Goal: Task Accomplishment & Management: Use online tool/utility

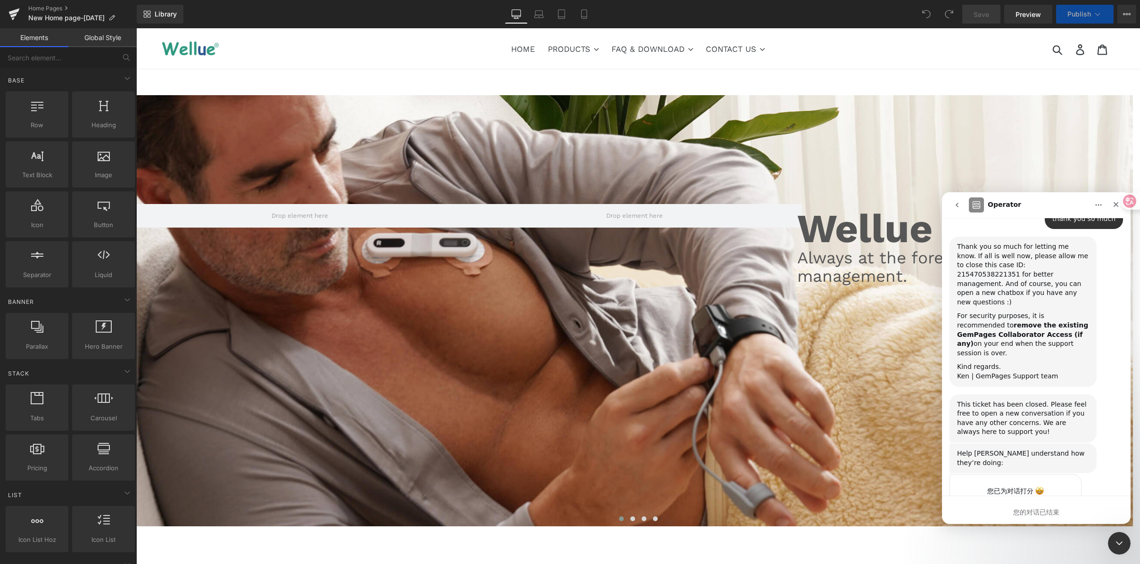
scroll to position [1566, 0]
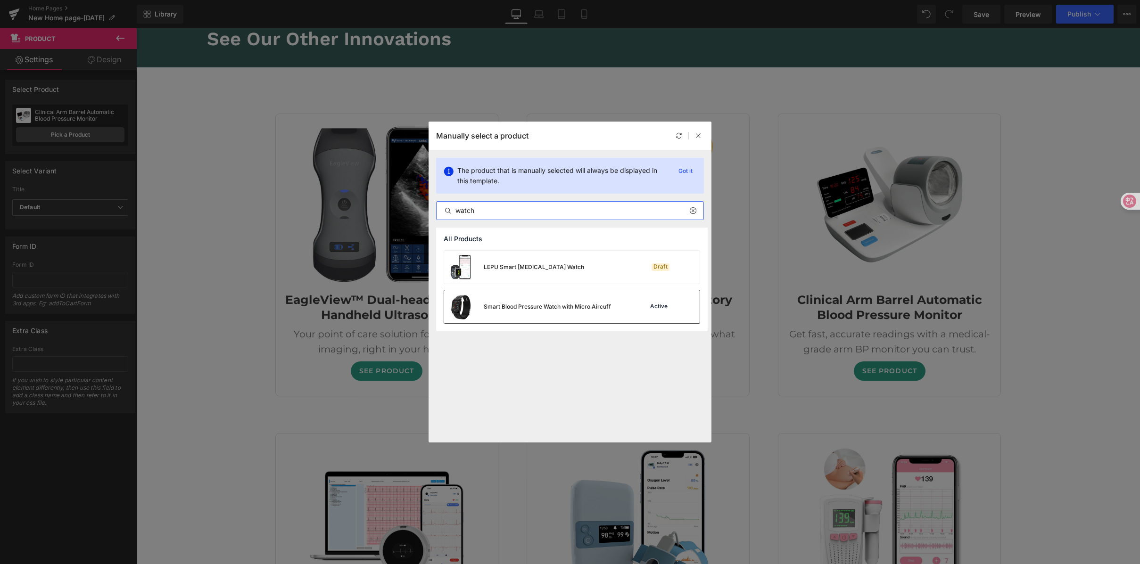
type input "watch"
click at [0, 0] on div "Smart Blood Pressure Watch with Micro Aircuff" at bounding box center [0, 0] width 0 height 0
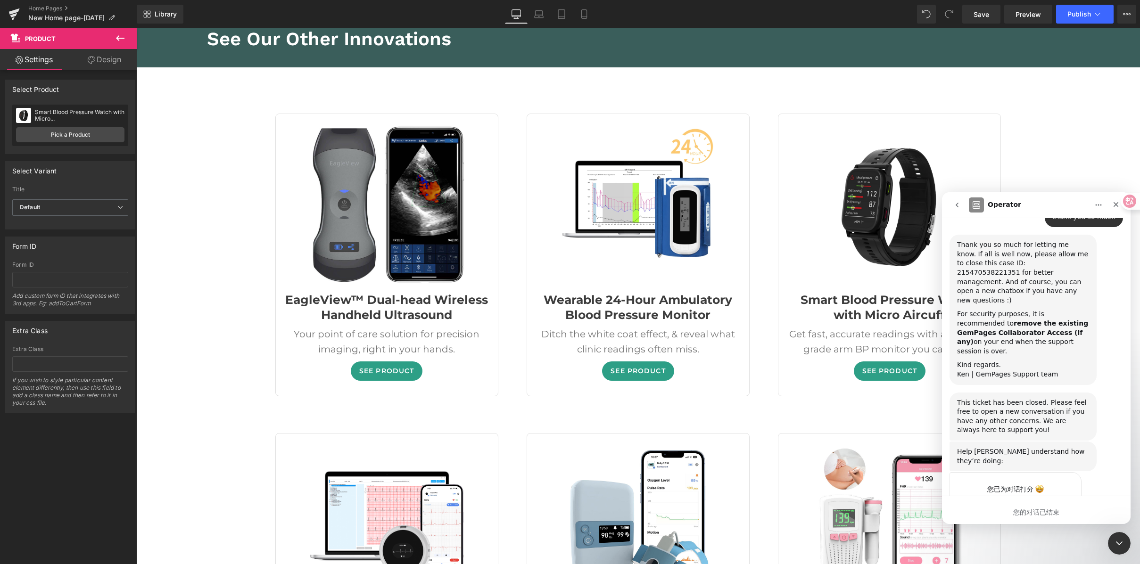
scroll to position [1566, 0]
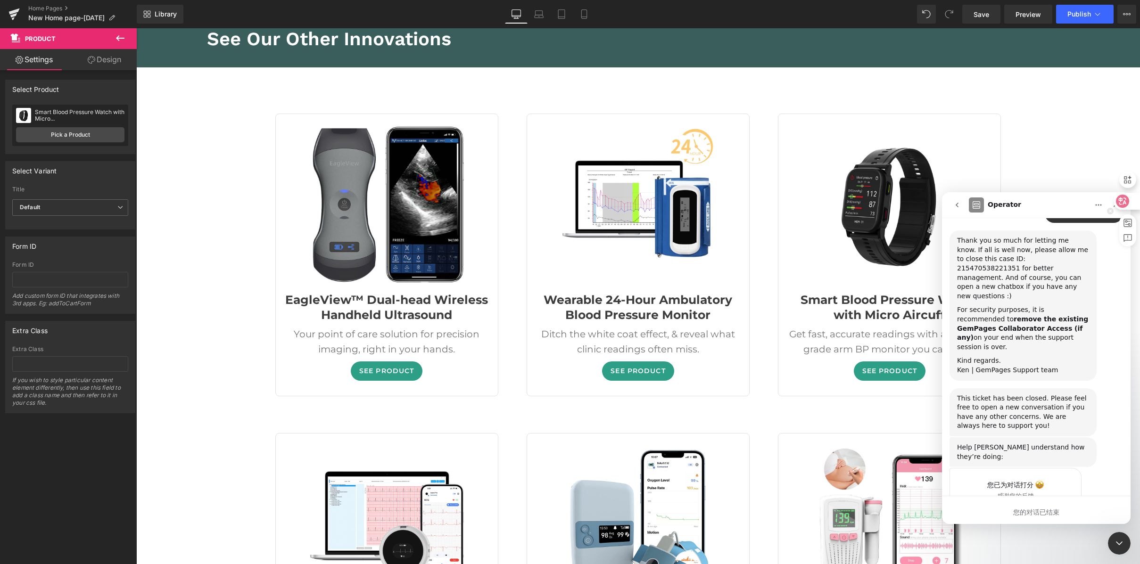
click at [0, 0] on icon at bounding box center [0, 0] width 0 height 0
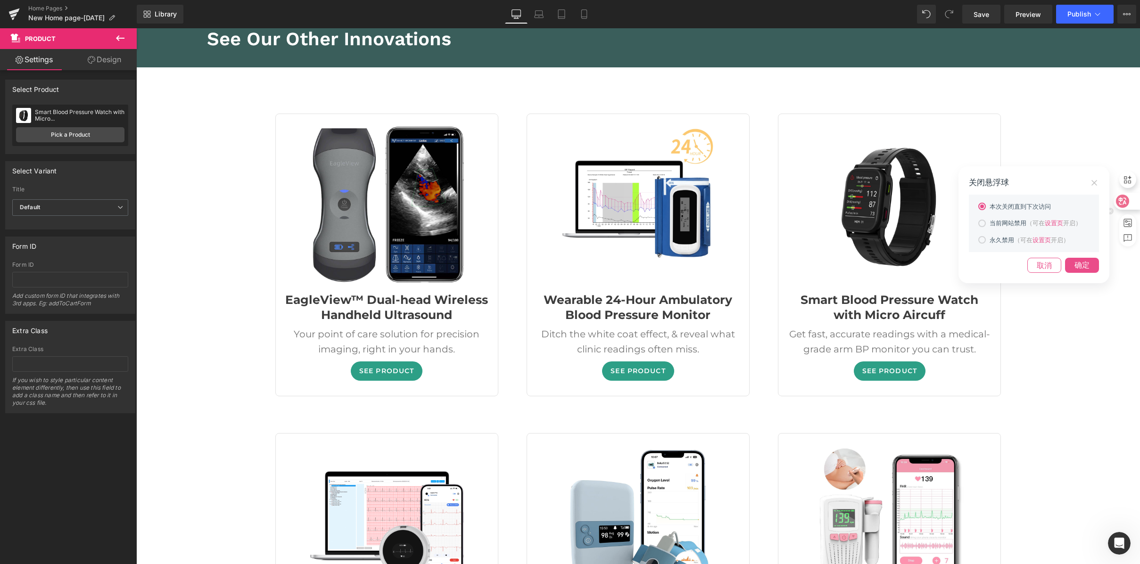
click at [1092, 186] on icon at bounding box center [1095, 183] width 6 height 6
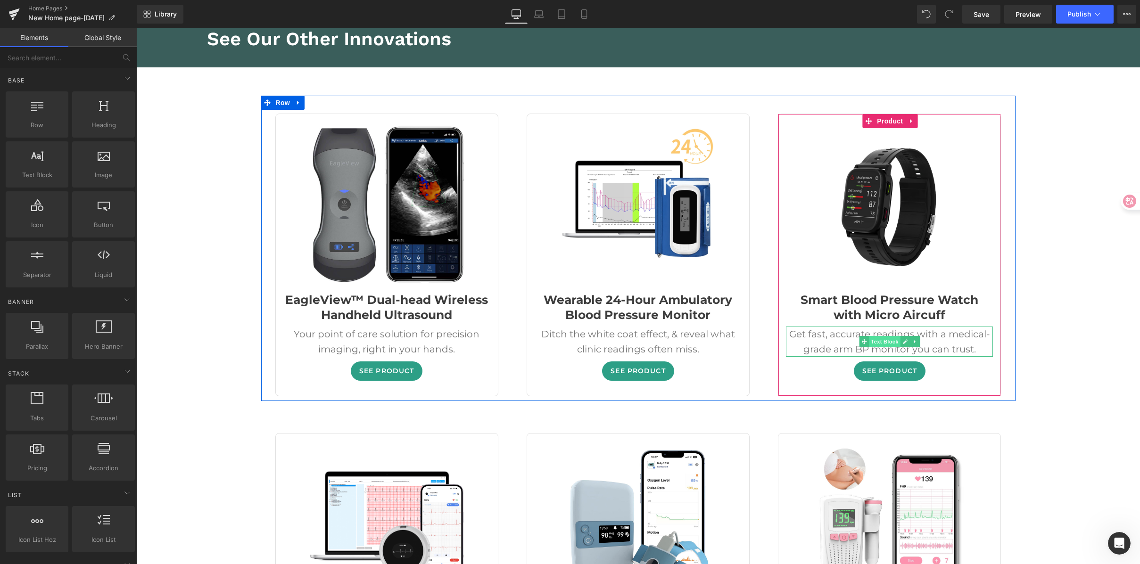
click at [869, 336] on span "Text Block" at bounding box center [884, 341] width 31 height 11
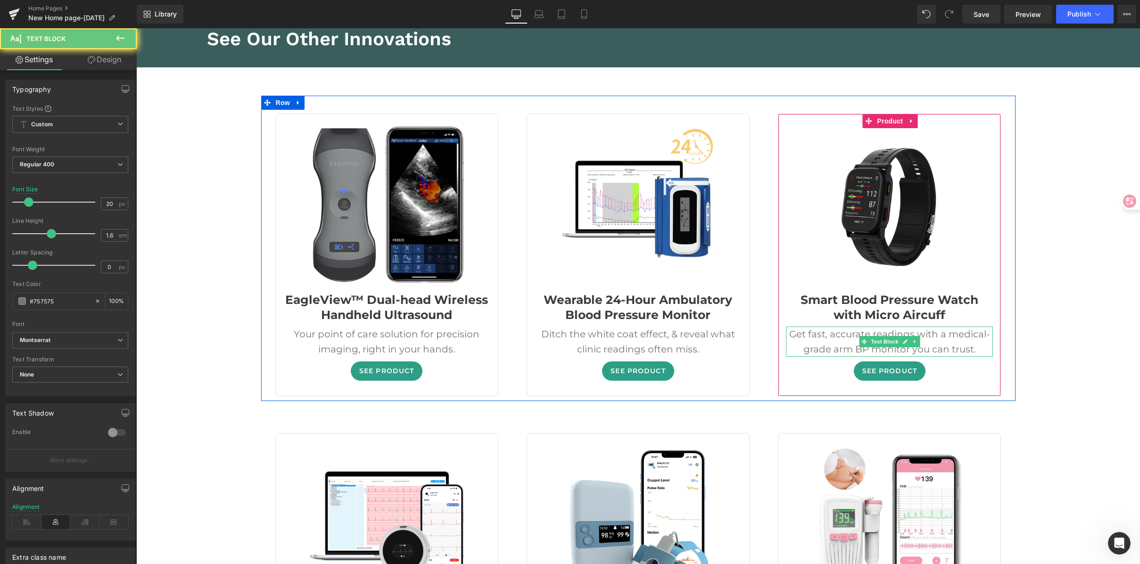
click at [786, 327] on div "Get fast, accurate readings with a medical-grade arm BP monitor you can trust." at bounding box center [889, 342] width 207 height 30
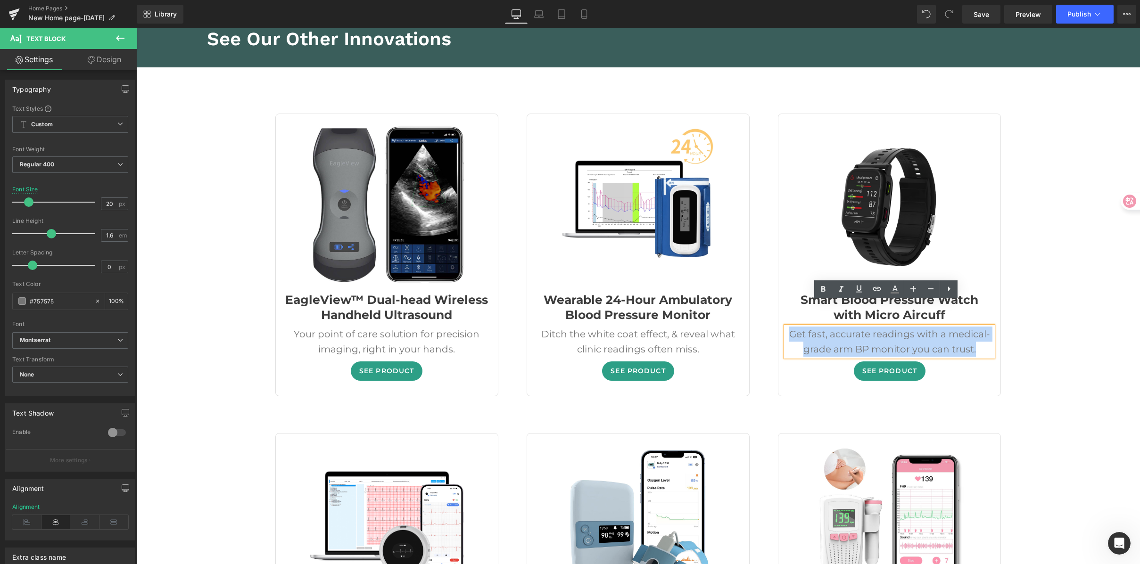
drag, startPoint x: 787, startPoint y: 309, endPoint x: 993, endPoint y: 332, distance: 207.4
click at [993, 332] on div "- 17900 % (P) Image Smart Blood Pressure Watch with Micro Aircuff (P) Title Get…" at bounding box center [889, 255] width 223 height 282
copy div "Get fast, accurate readings with a medical-grade arm BP monitor you can trust."
click at [830, 327] on div "Get fast, accurate readings with a medical-grade arm BP monitor you can trust." at bounding box center [889, 342] width 207 height 30
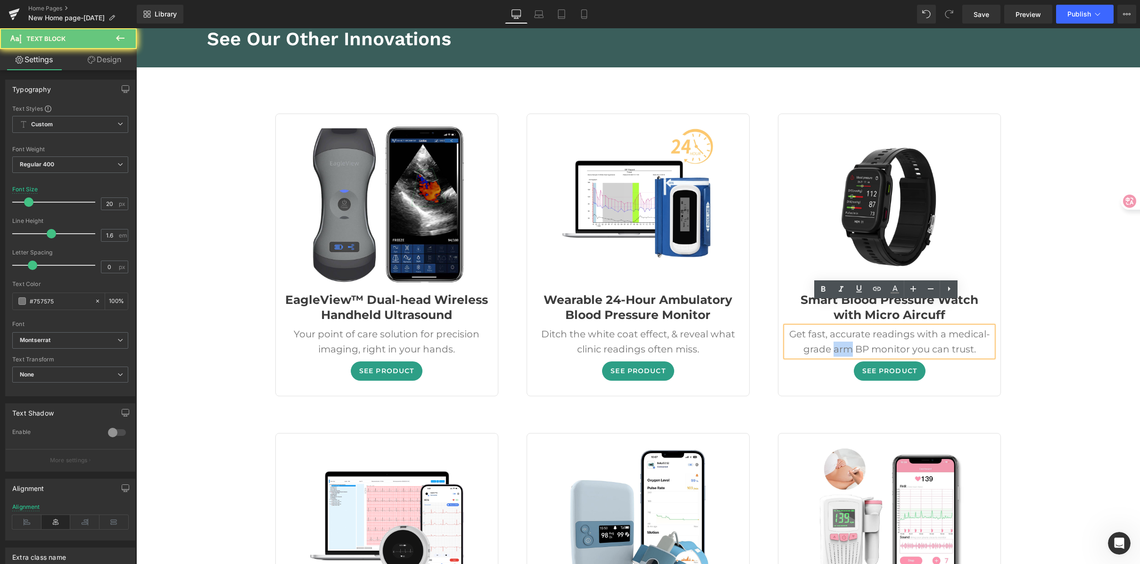
click at [830, 327] on div "Get fast, accurate readings with a medical-grade arm BP monitor you can trust." at bounding box center [889, 342] width 207 height 30
click at [837, 327] on div "Get fast, accurate readings with a medical-grade arm BP monitor you can trust." at bounding box center [889, 342] width 207 height 30
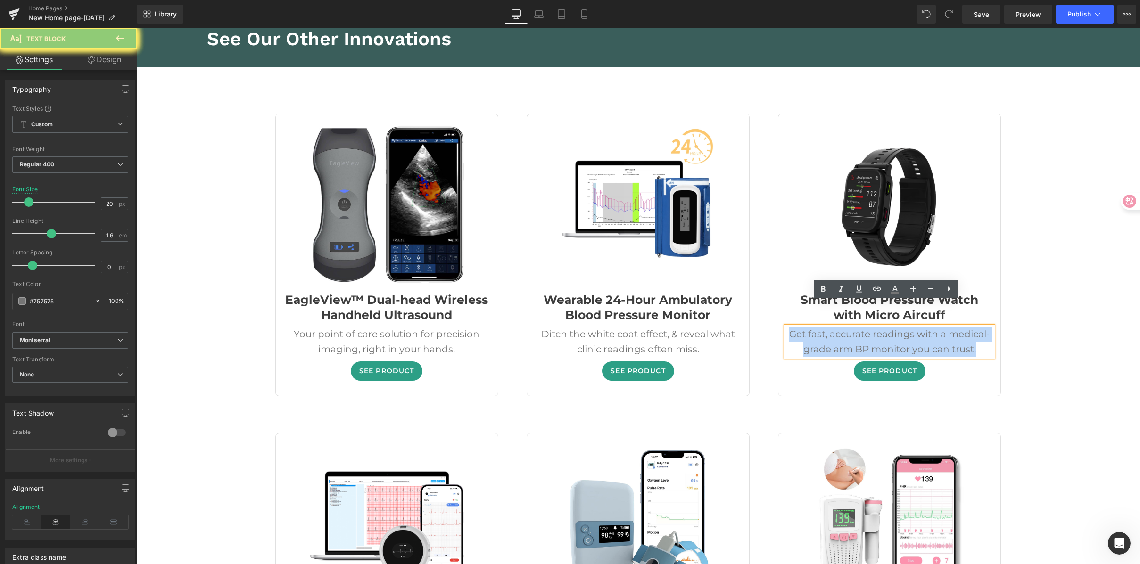
click at [837, 327] on div "Get fast, accurate readings with a medical-grade arm BP monitor you can trust." at bounding box center [889, 342] width 207 height 30
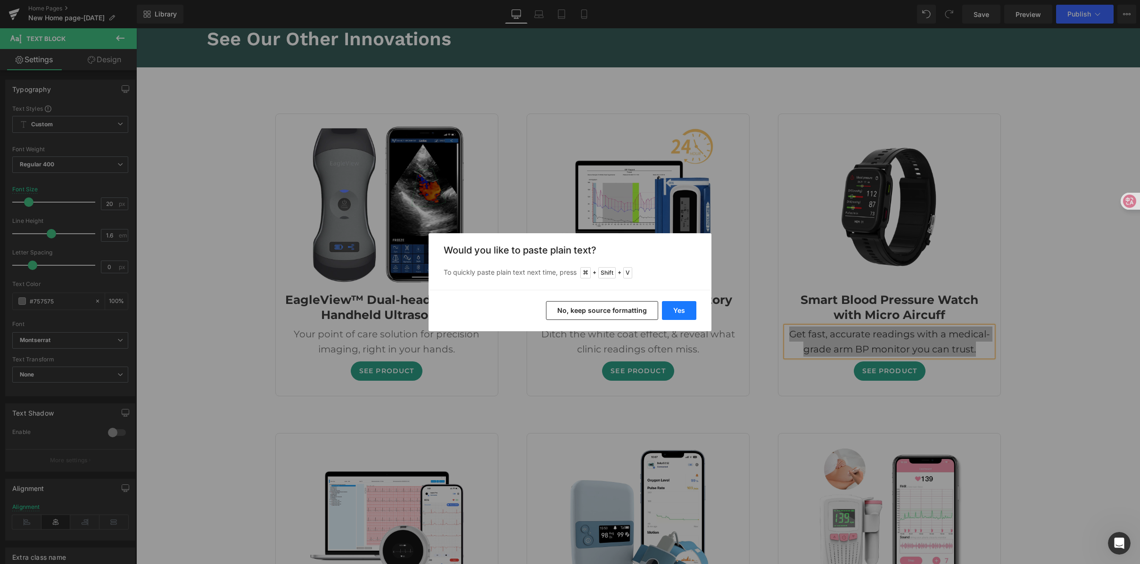
click at [0, 0] on button "Yes" at bounding box center [0, 0] width 0 height 0
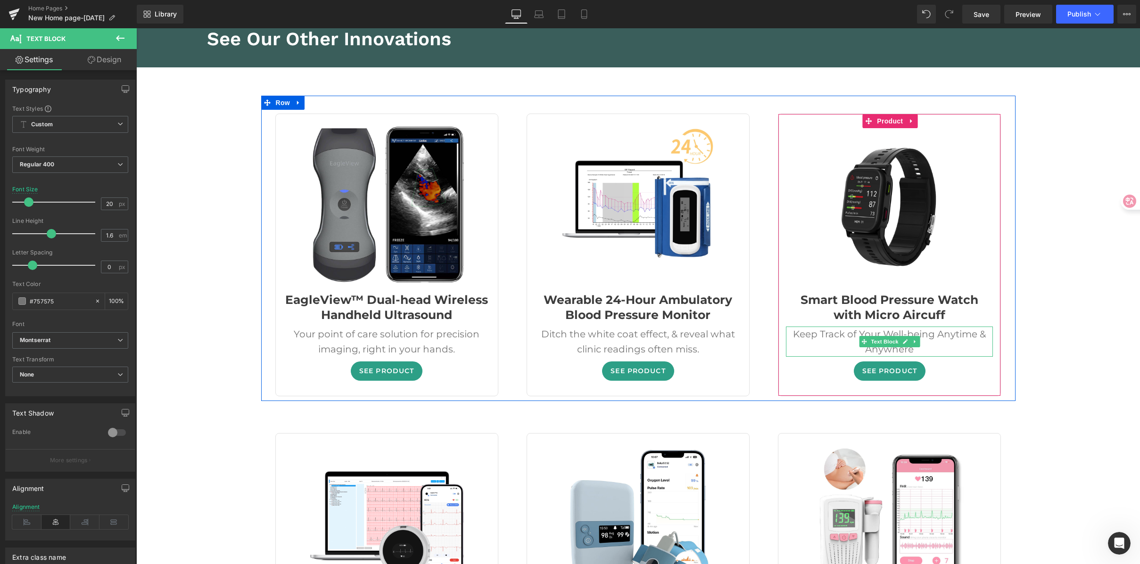
click at [953, 327] on div "Keep Track of Your Well-being Anytime & Anywhere" at bounding box center [889, 342] width 207 height 30
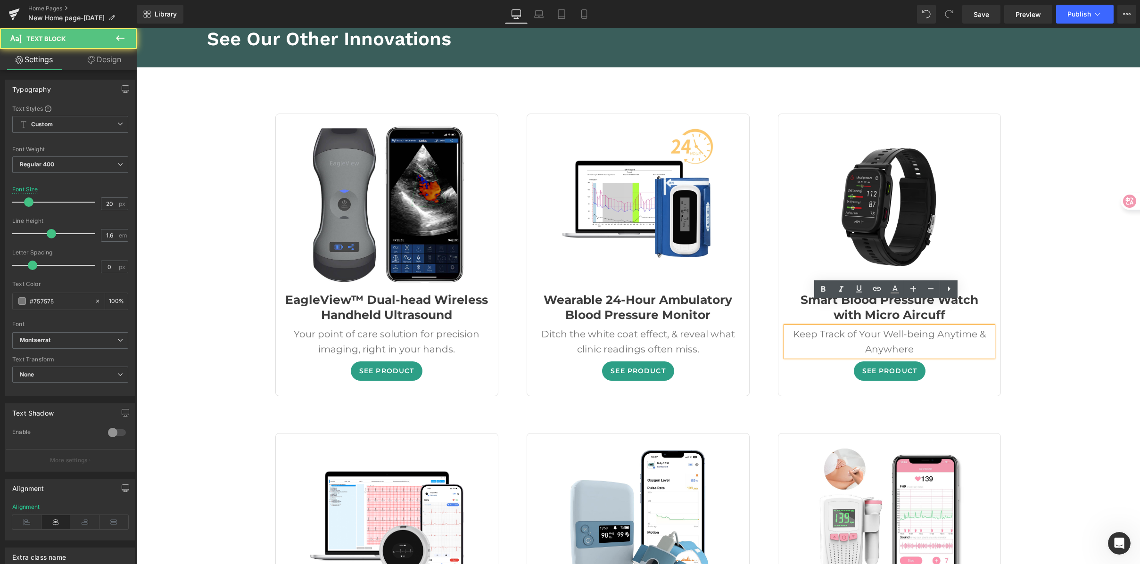
scroll to position [1603, 0]
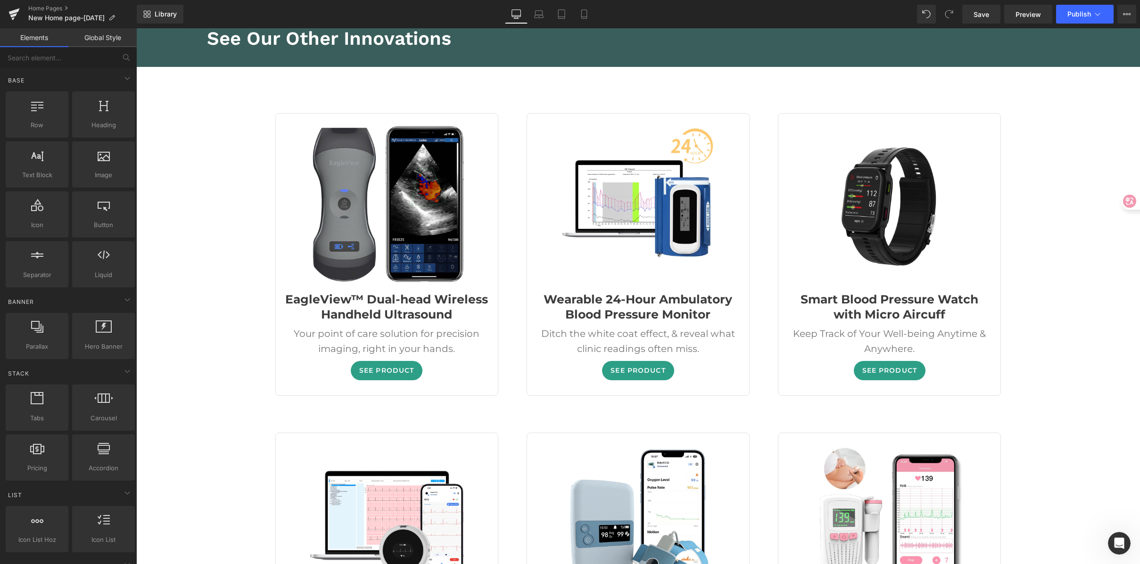
scroll to position [3359, 0]
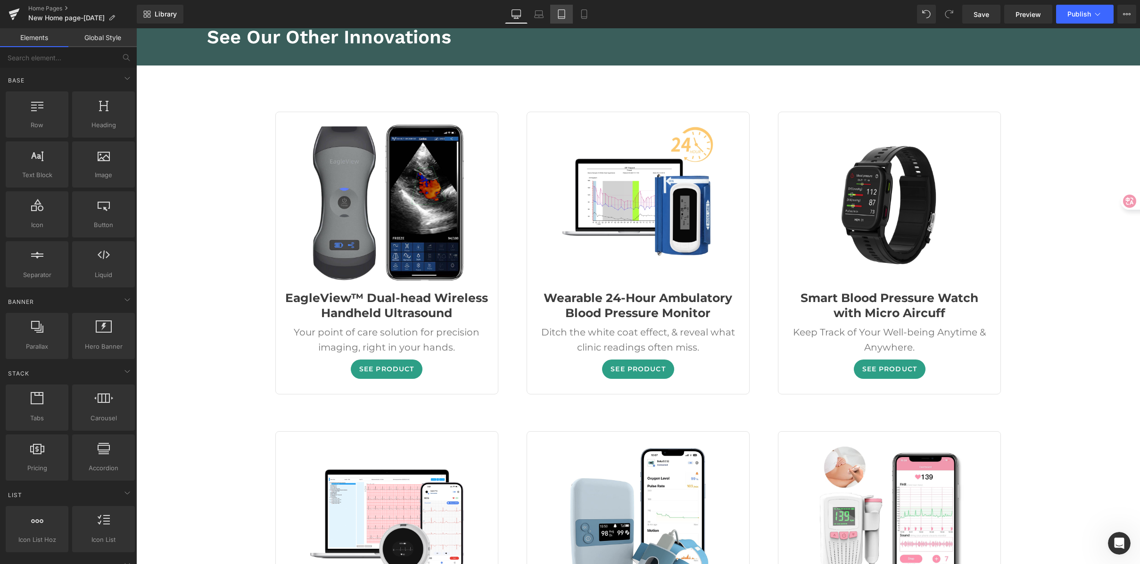
click at [555, 10] on link "Tablet" at bounding box center [561, 14] width 23 height 19
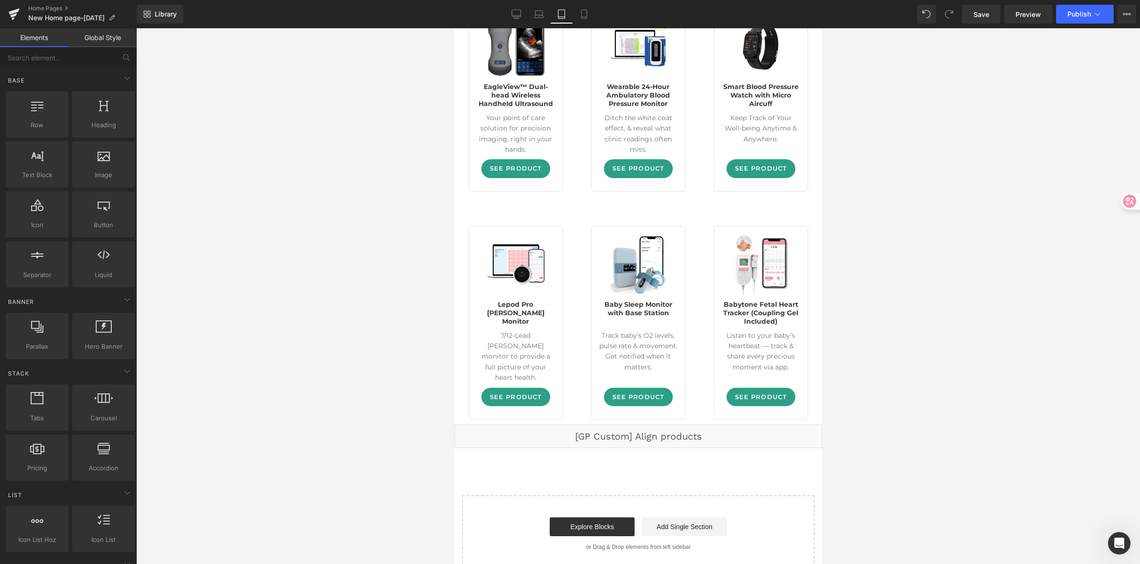
scroll to position [2101, 0]
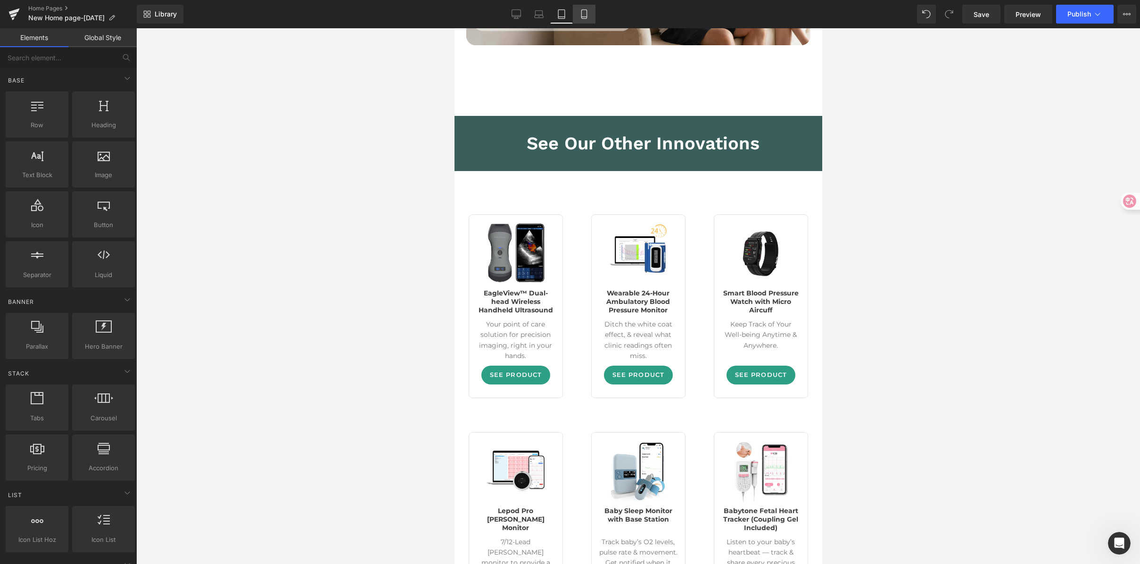
click at [589, 14] on link "Mobile" at bounding box center [584, 14] width 23 height 19
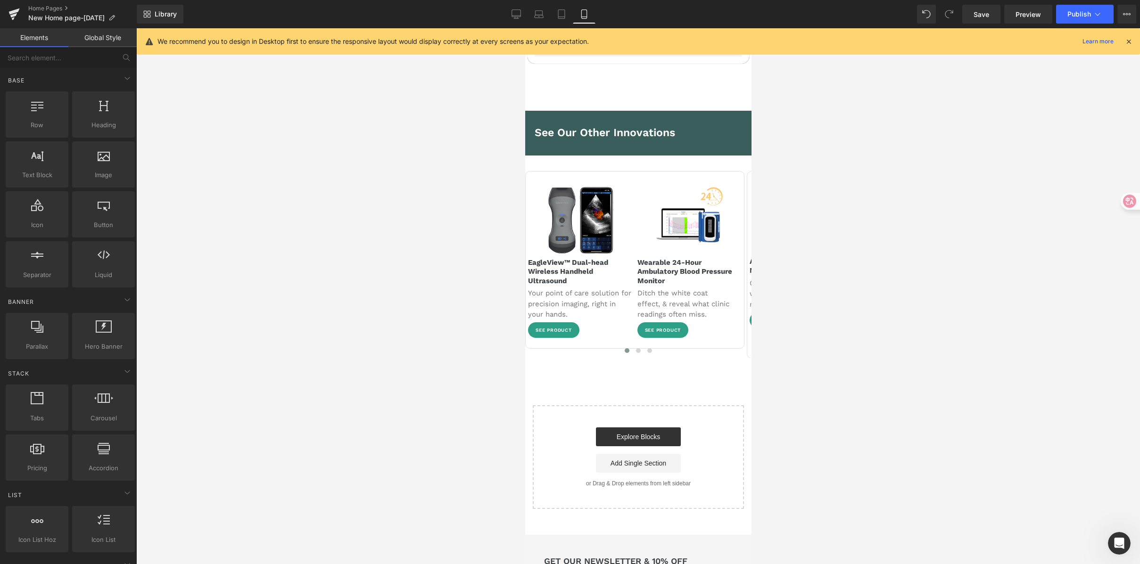
scroll to position [1837, 0]
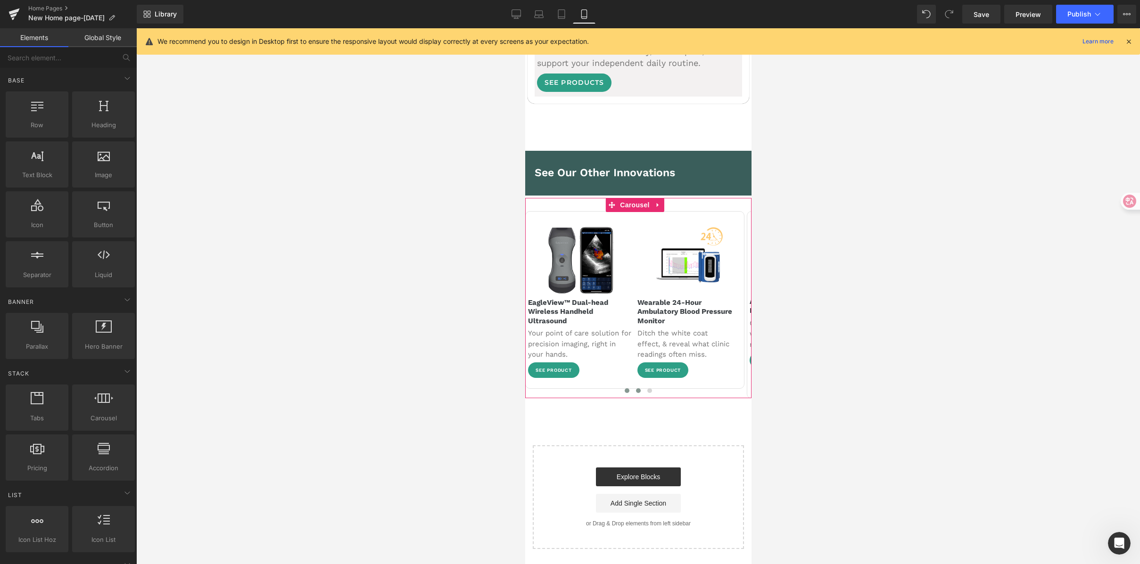
click at [636, 389] on span at bounding box center [638, 391] width 5 height 5
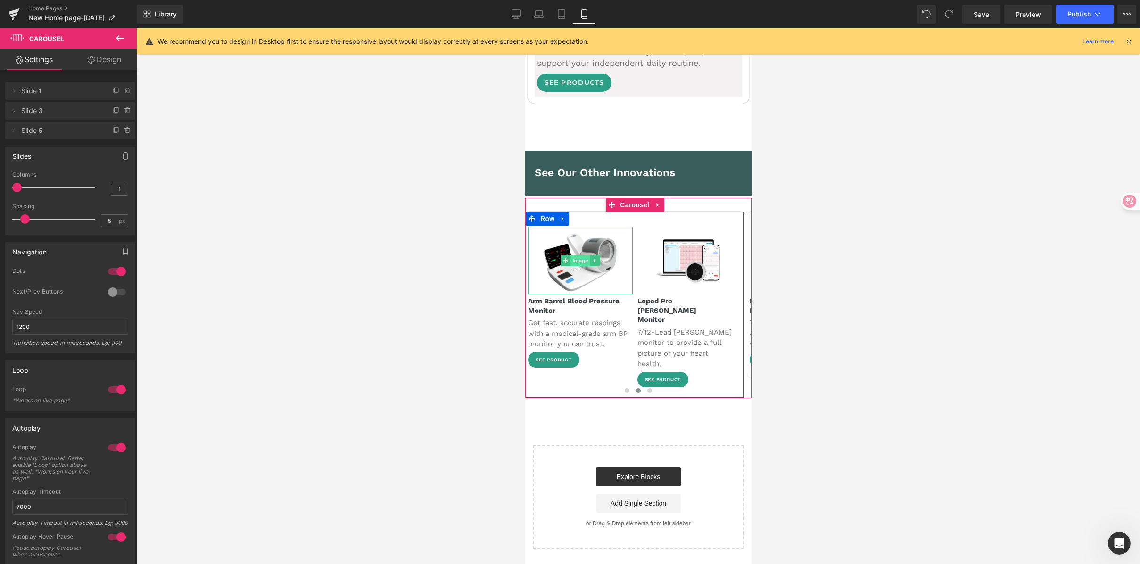
click at [582, 255] on span "Image" at bounding box center [580, 260] width 20 height 11
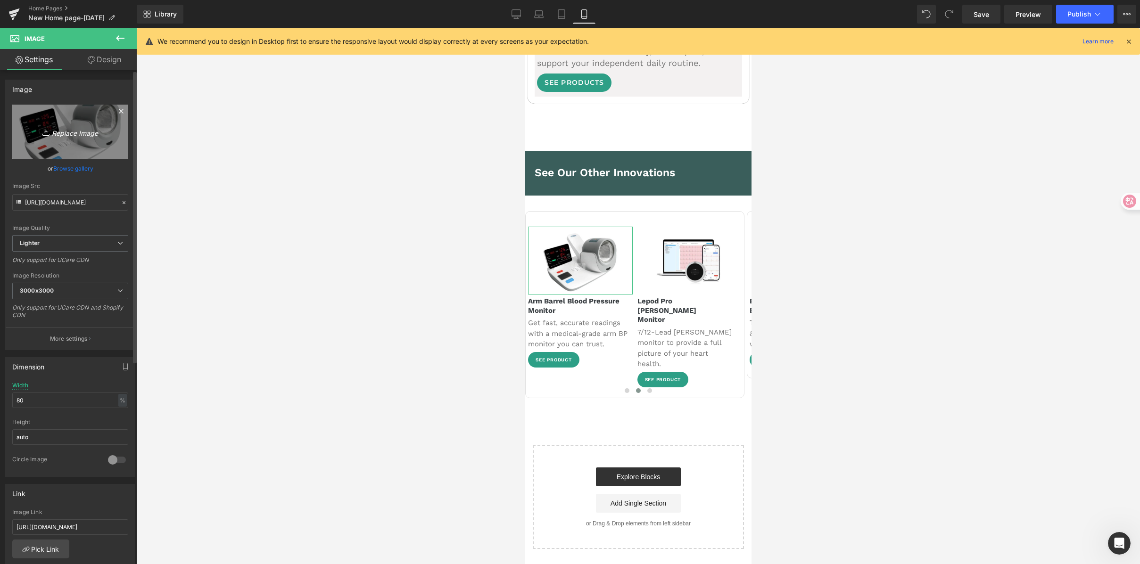
click at [60, 133] on icon "Replace Image" at bounding box center [70, 132] width 75 height 12
click at [511, 16] on link "Desktop" at bounding box center [516, 14] width 23 height 19
type input "100"
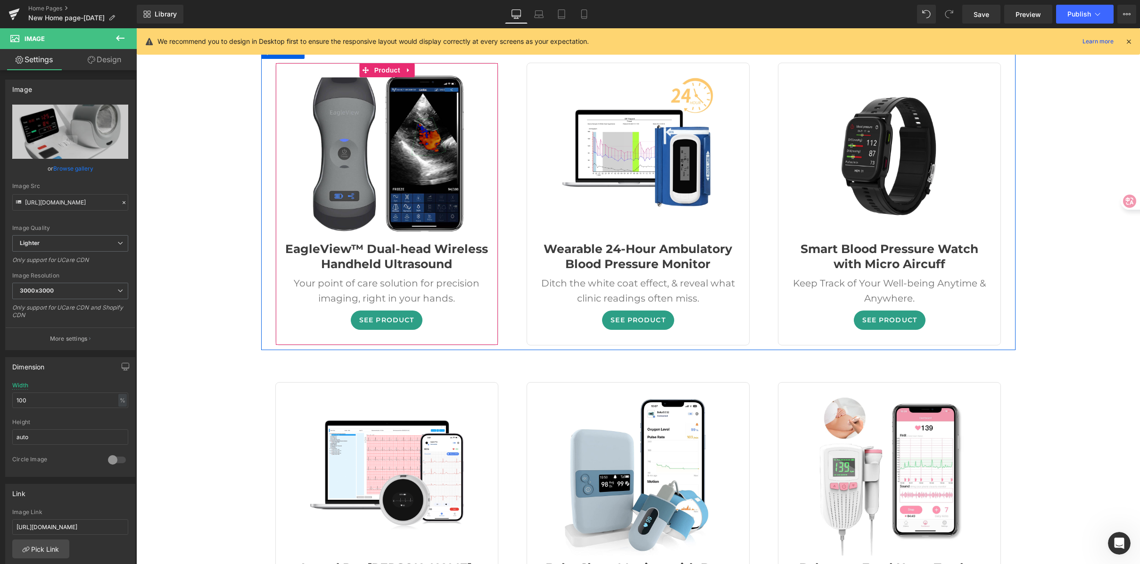
scroll to position [3410, 0]
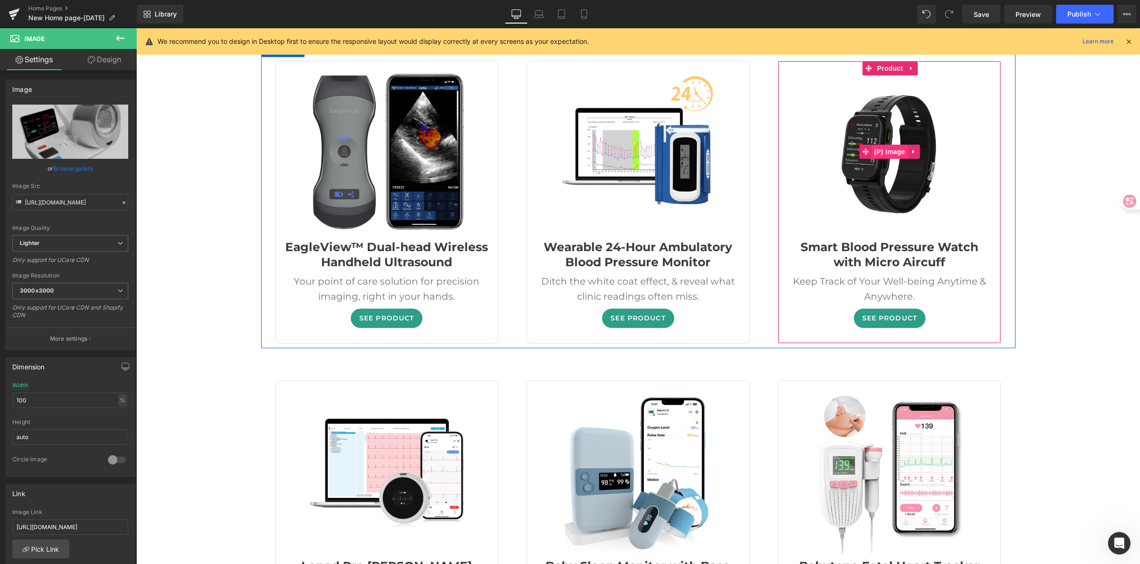
click at [881, 145] on span "(P) Image" at bounding box center [890, 152] width 36 height 14
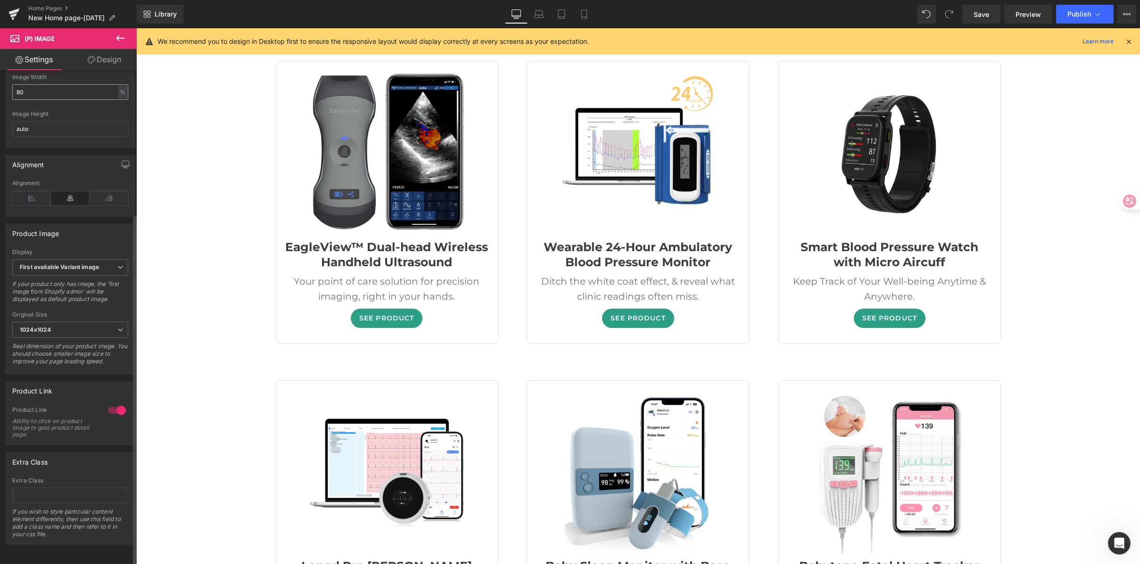
scroll to position [0, 0]
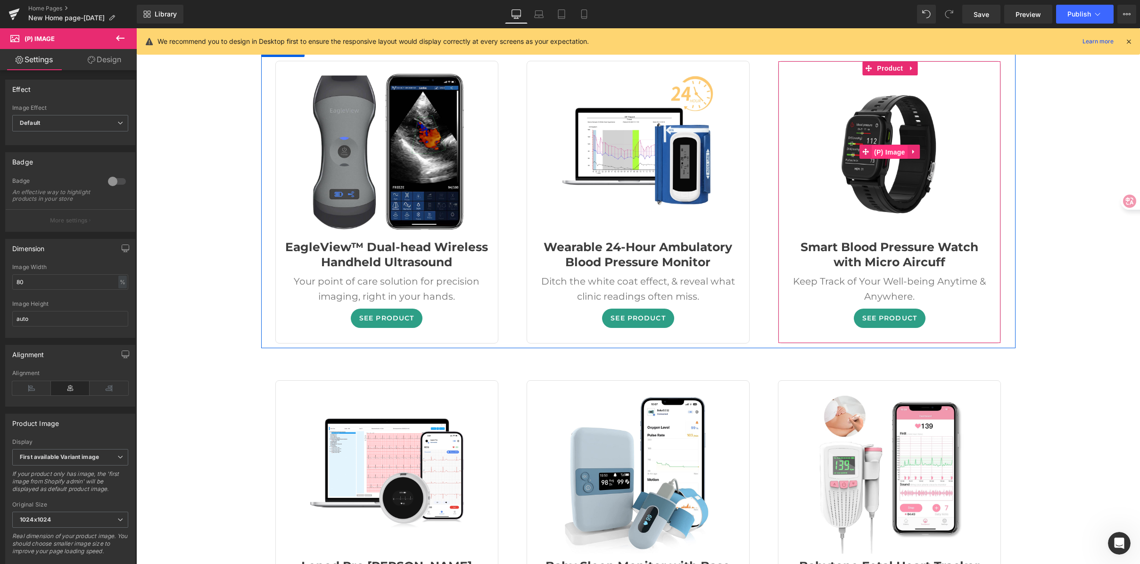
click at [896, 145] on span "(P) Image" at bounding box center [890, 152] width 36 height 14
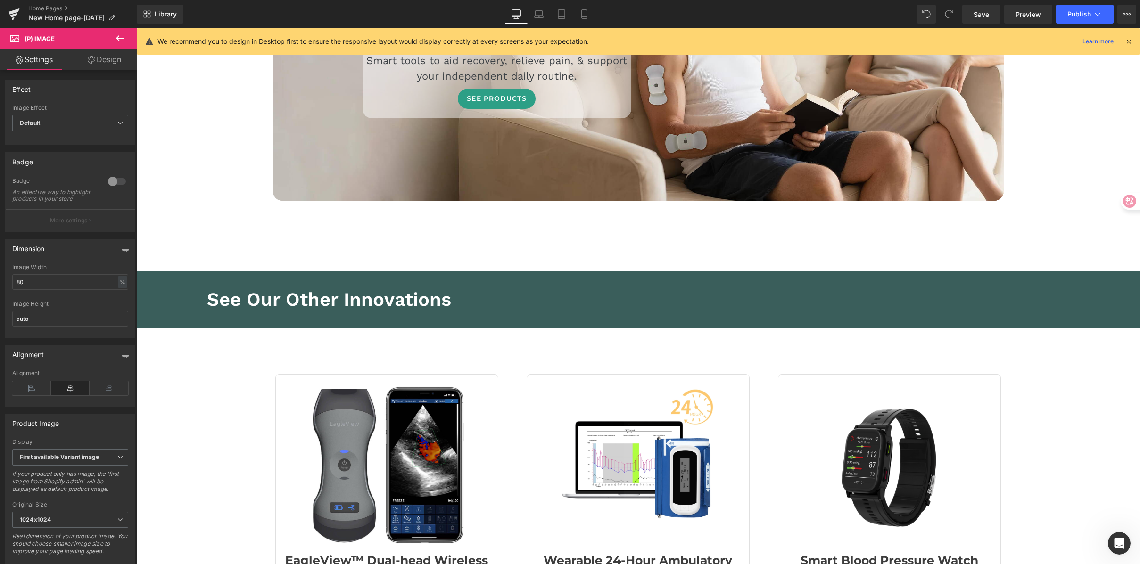
scroll to position [3060, 0]
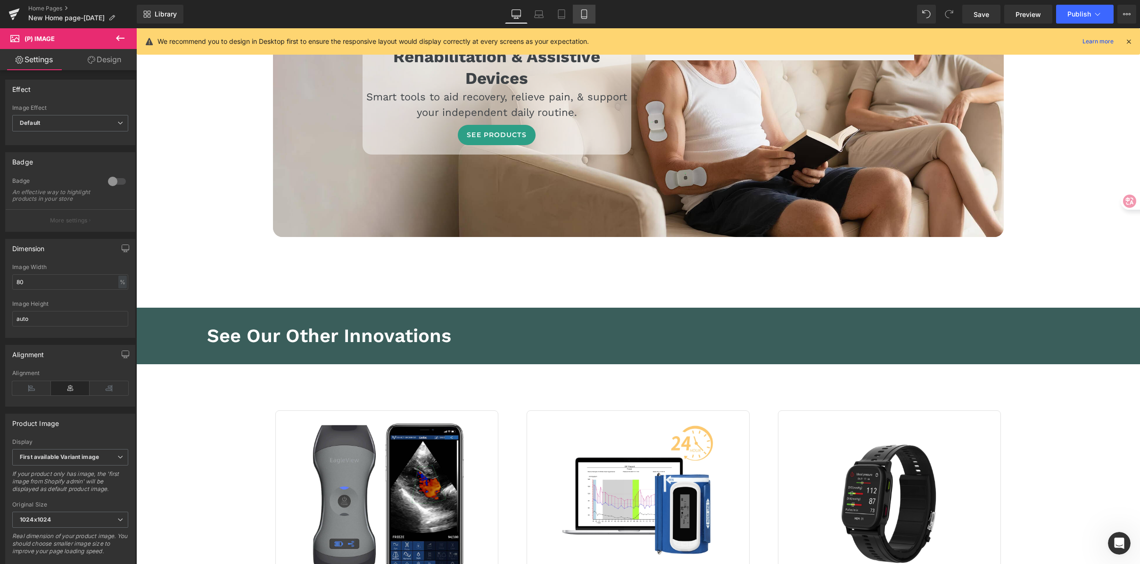
click at [584, 17] on icon at bounding box center [583, 17] width 5 height 0
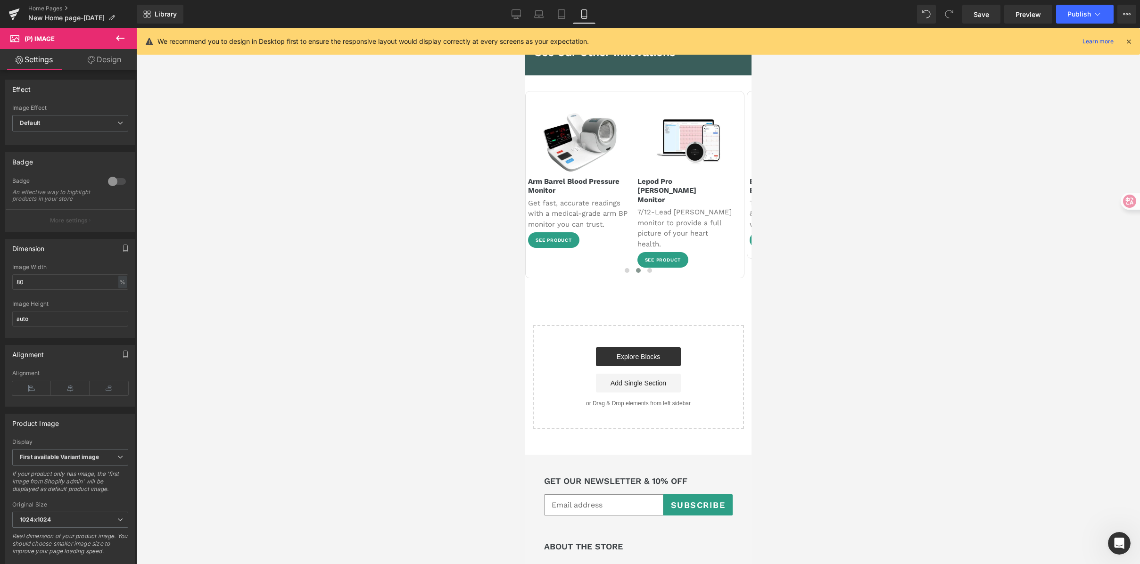
scroll to position [1717, 0]
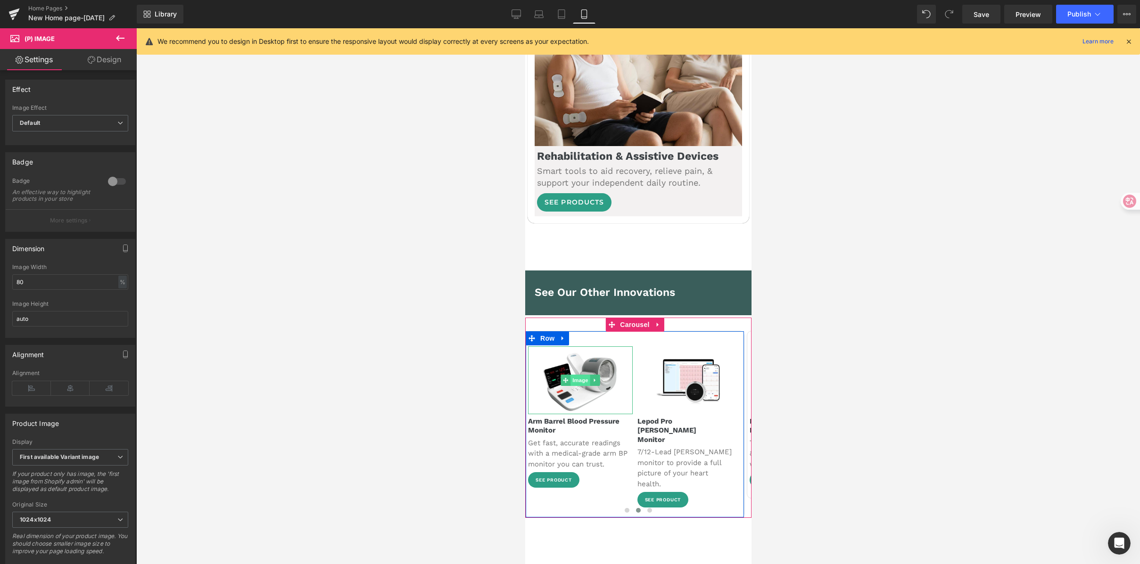
click at [581, 375] on span "Image" at bounding box center [580, 380] width 20 height 11
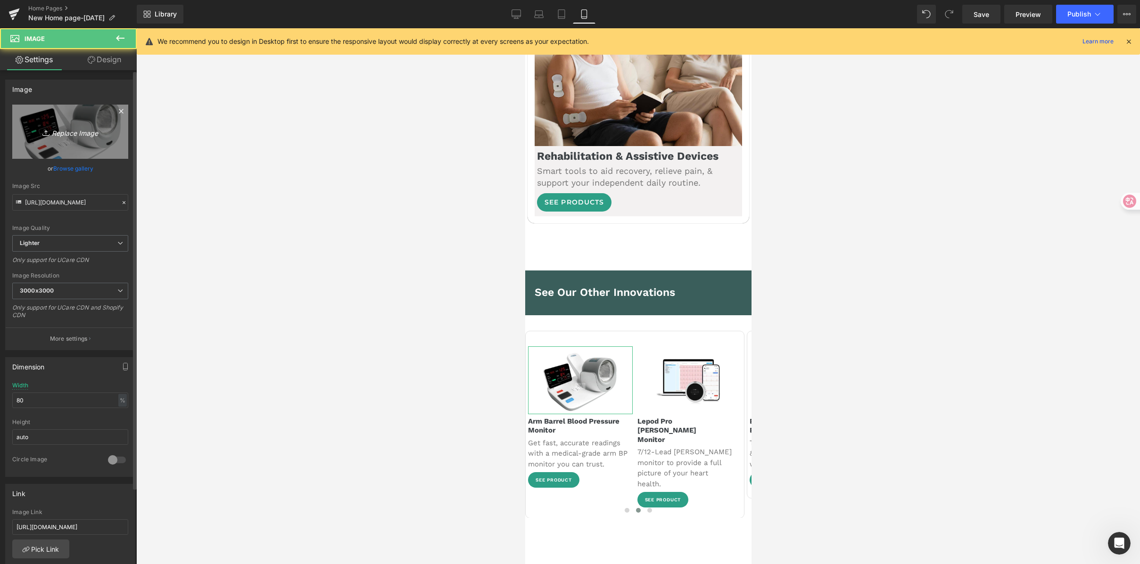
click at [81, 143] on link "Replace Image" at bounding box center [70, 132] width 116 height 54
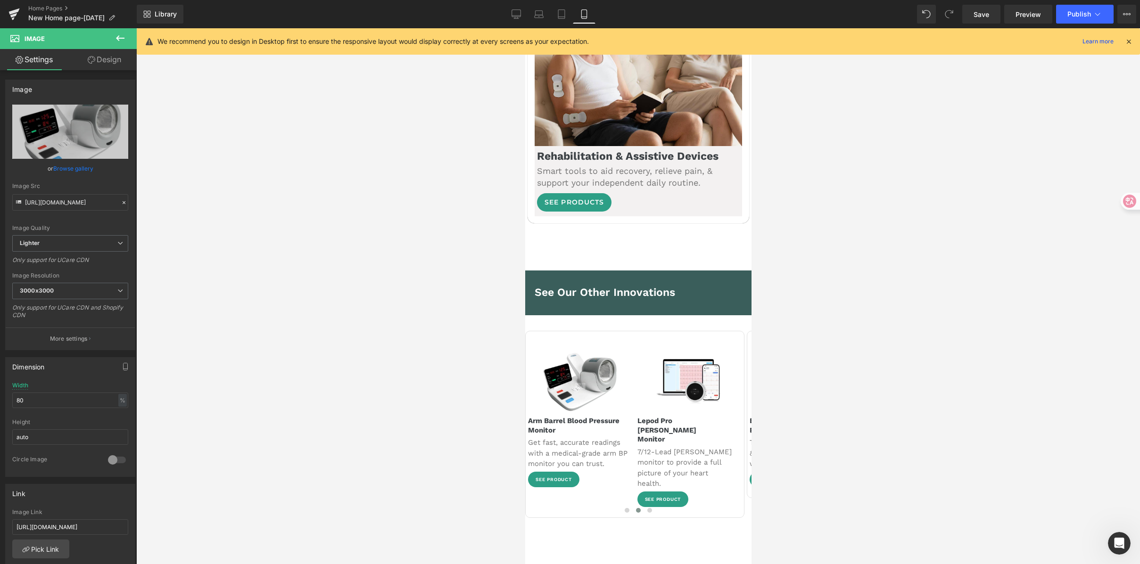
type input "C:\fakepath\Smart Blood Pressure Watch with Heart Rate & Blood Oxygen.png"
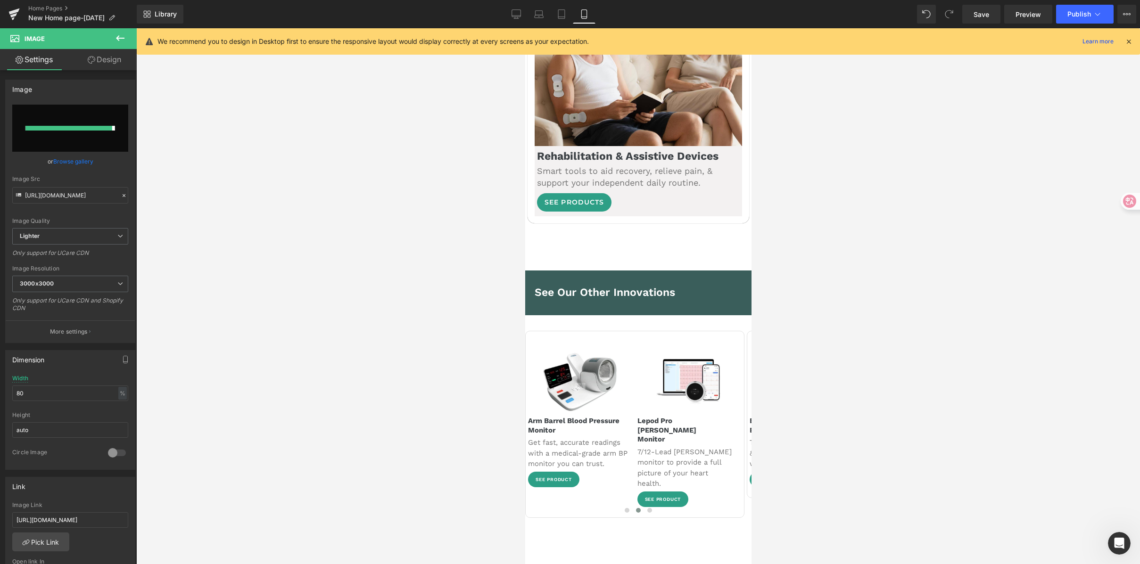
type input "https://ucarecdn.com/ecdca104-f8ae-4f9c-8221-6bf601b29eaa/-/format/auto/-/previ…"
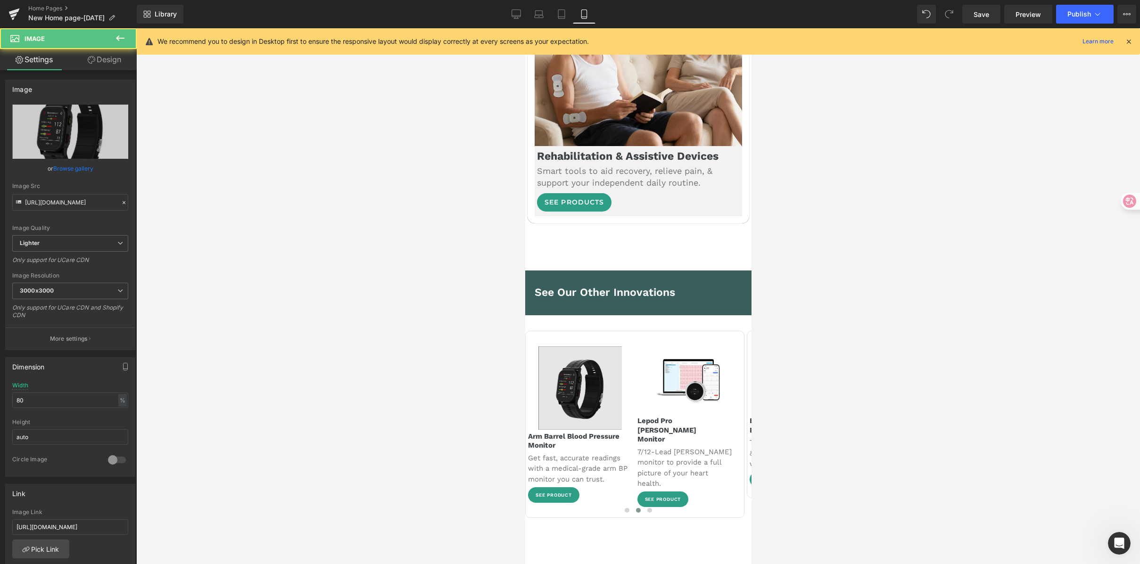
click at [580, 347] on img at bounding box center [579, 388] width 83 height 83
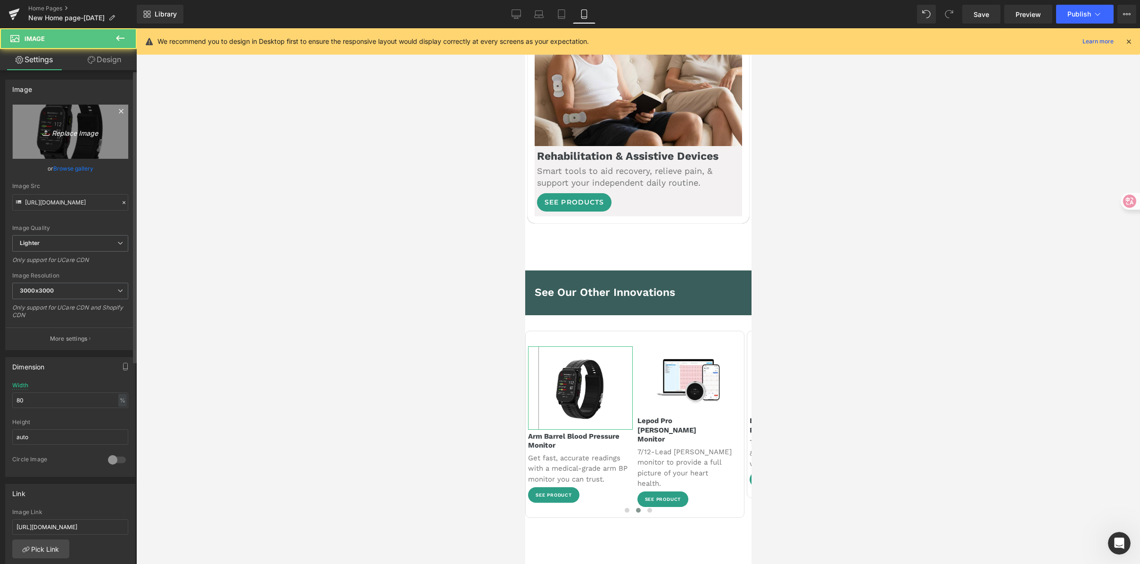
click at [63, 144] on link "Replace Image" at bounding box center [70, 132] width 116 height 54
type input "C:\fakepath\Smart Blood Pressure Watch with Heart Rate & Blood Oxygen.png"
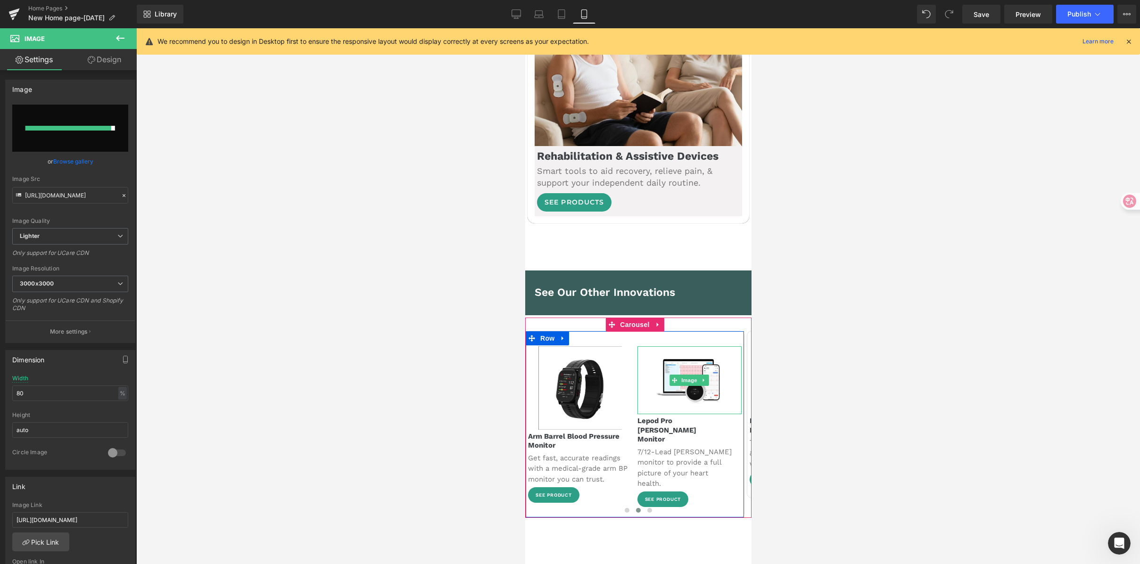
type input "https://ucarecdn.com/bab09b6c-f0fe-410a-aa13-8c3d87878468/-/format/auto/-/previ…"
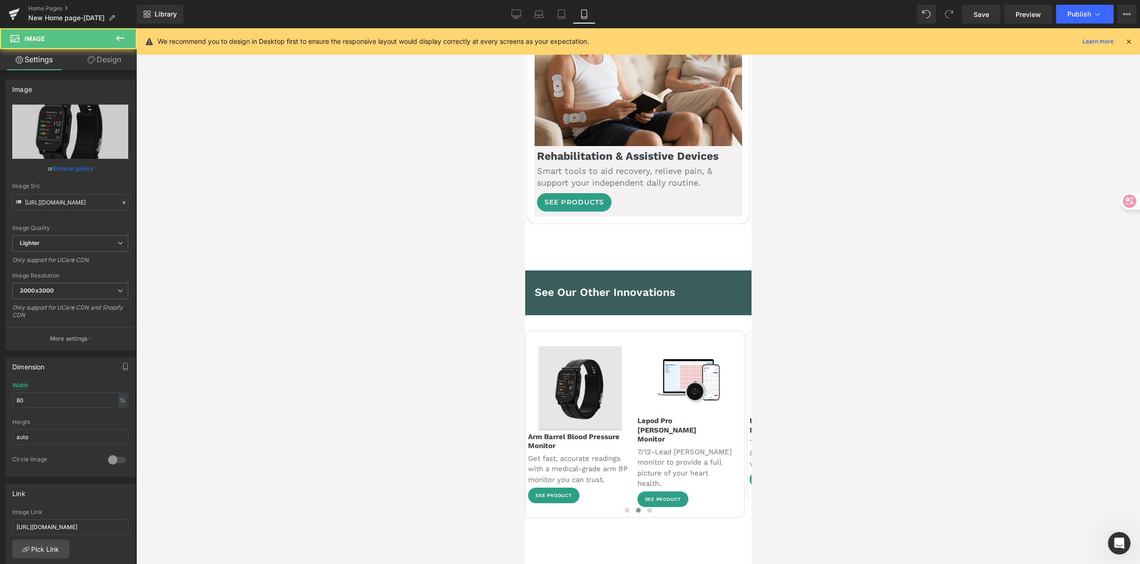
click at [580, 347] on img at bounding box center [579, 389] width 83 height 84
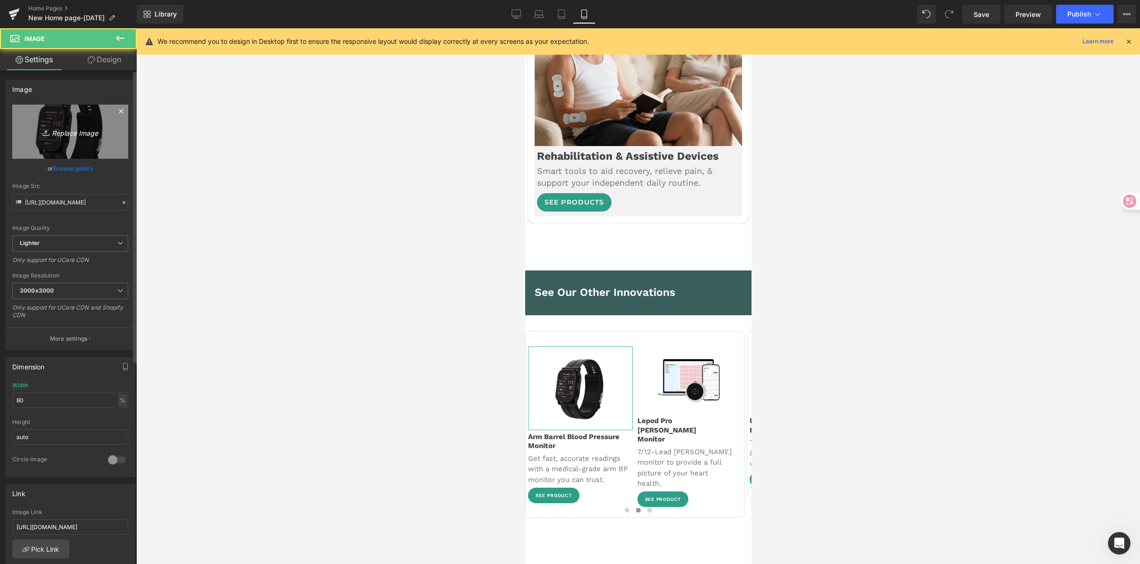
click at [45, 115] on link "Replace Image" at bounding box center [70, 132] width 116 height 54
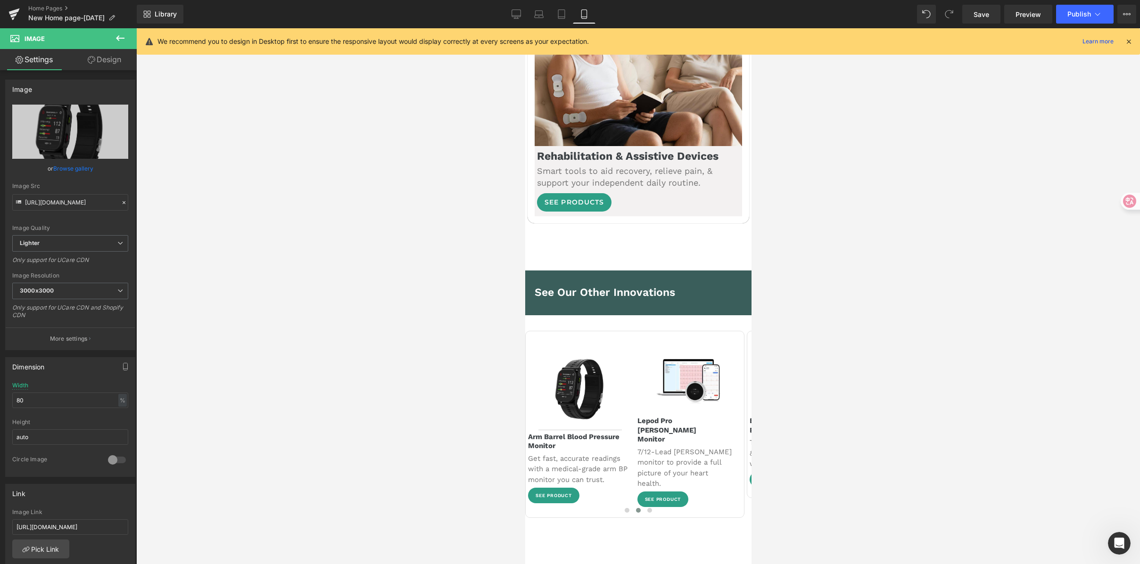
type input "C:\fakepath\Smart Blood Pressure Watch with Heart Rate & Blood Oxygen.png"
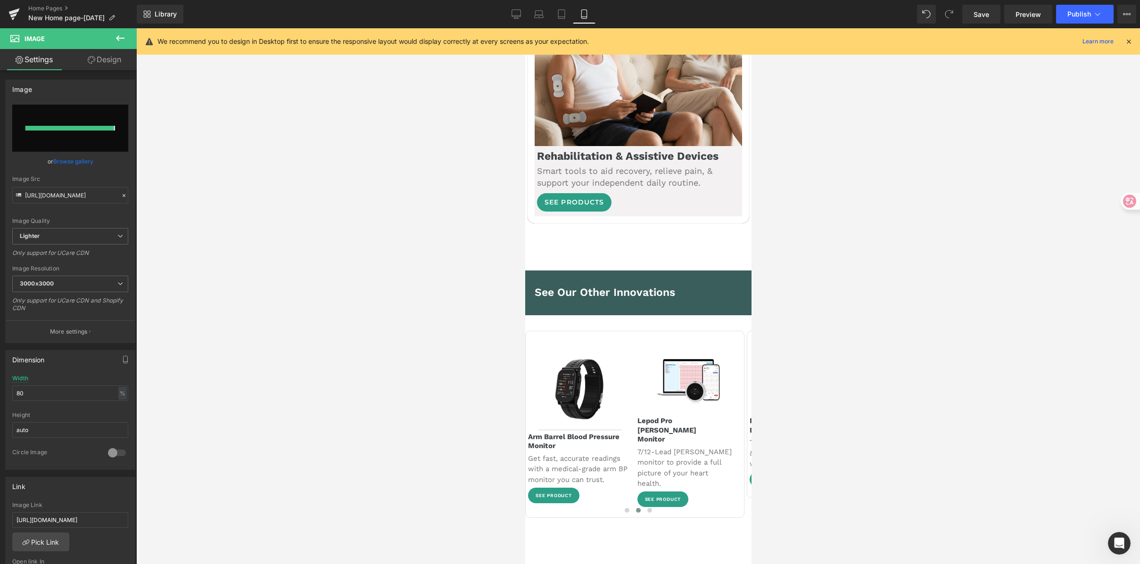
type input "https://ucarecdn.com/6d5269b2-0dfb-4790-9819-73a81850317a/-/format/auto/-/previ…"
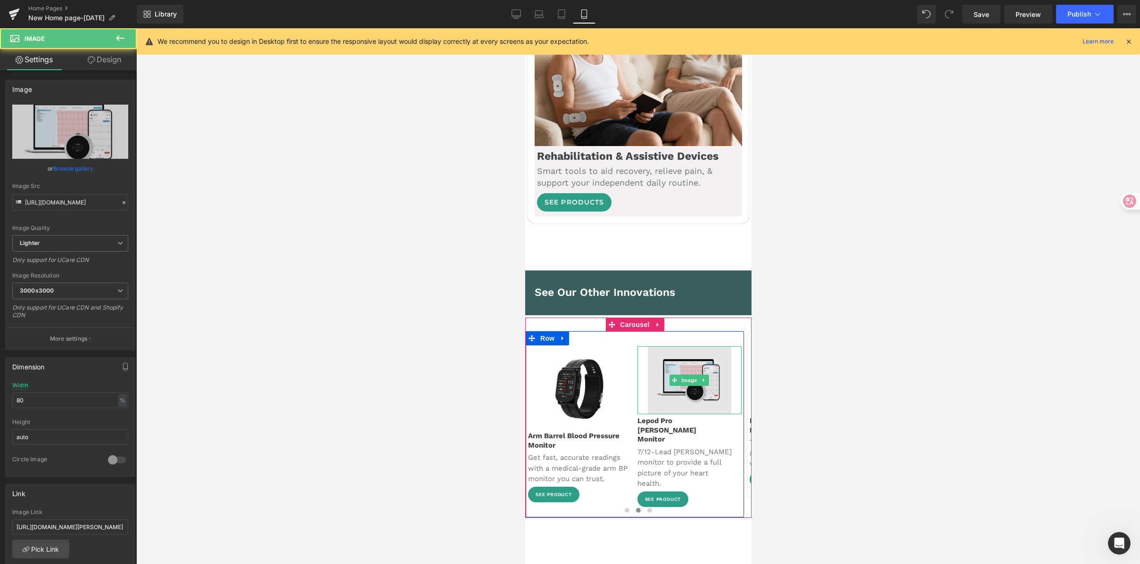
click at [665, 347] on img at bounding box center [688, 381] width 83 height 68
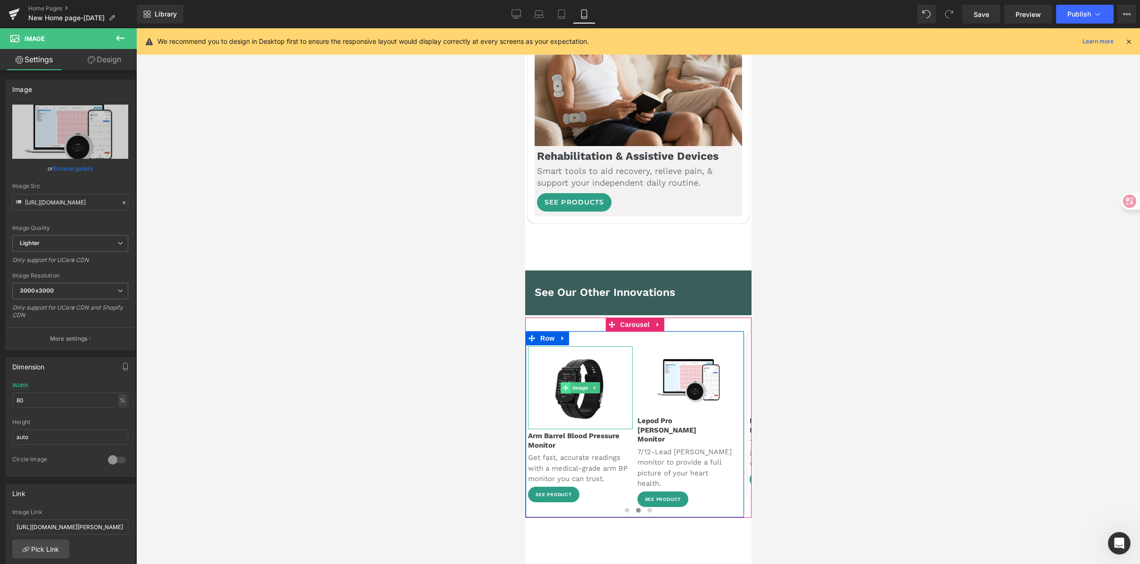
click at [569, 382] on span at bounding box center [565, 387] width 10 height 11
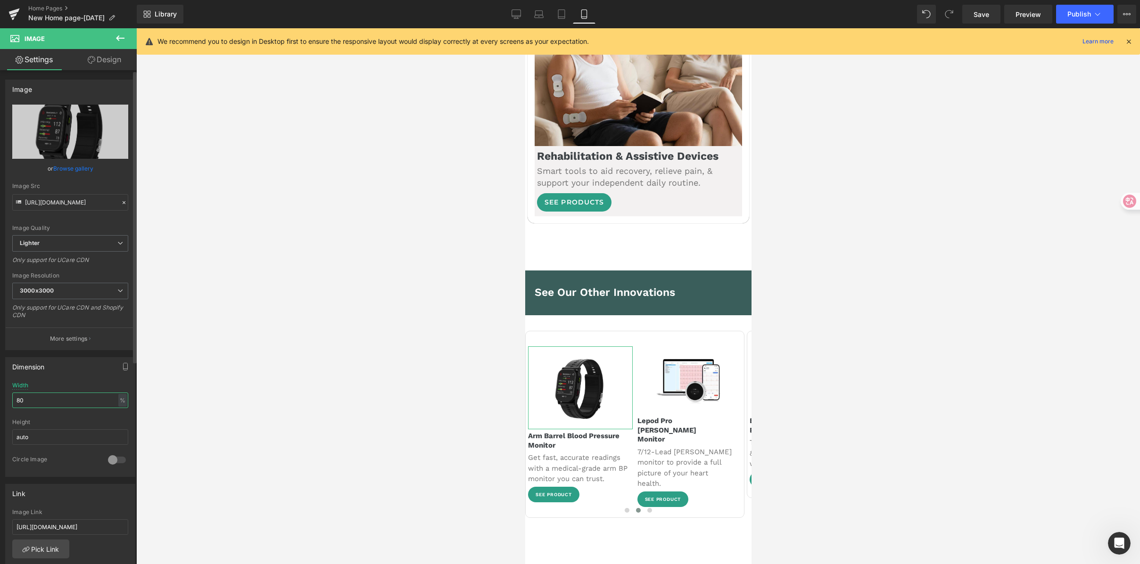
click at [31, 402] on input "80" at bounding box center [70, 401] width 116 height 16
click at [0, 391] on html "Image You are previewing how the will restyle your page. You can not edit Eleme…" at bounding box center [570, 282] width 1140 height 564
drag, startPoint x: 48, startPoint y: 405, endPoint x: -7, endPoint y: 394, distance: 56.2
click at [0, 394] on html "Image You are previewing how the will restyle your page. You can not edit Eleme…" at bounding box center [570, 282] width 1140 height 564
type input "65"
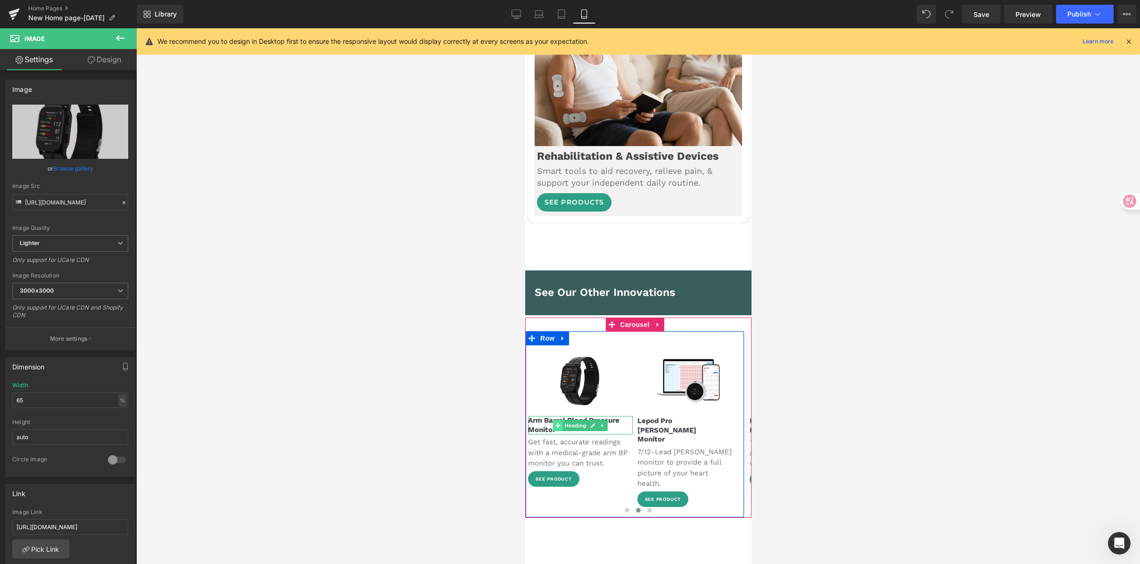
click at [553, 420] on span at bounding box center [558, 425] width 10 height 11
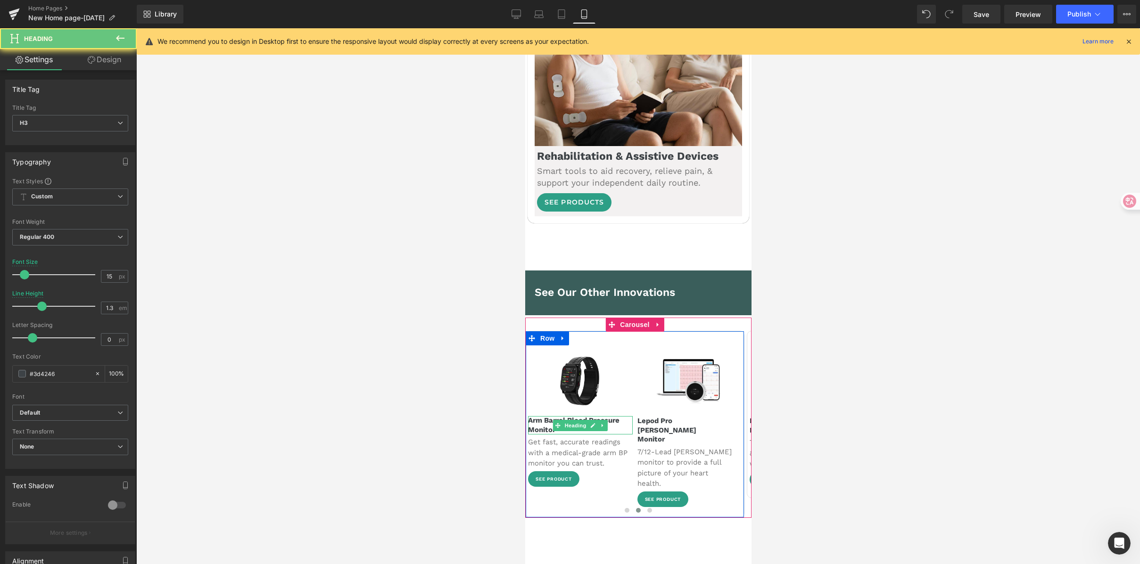
click at [545, 416] on b "Arm Barrel Blood Pressure Monitor" at bounding box center [573, 425] width 91 height 18
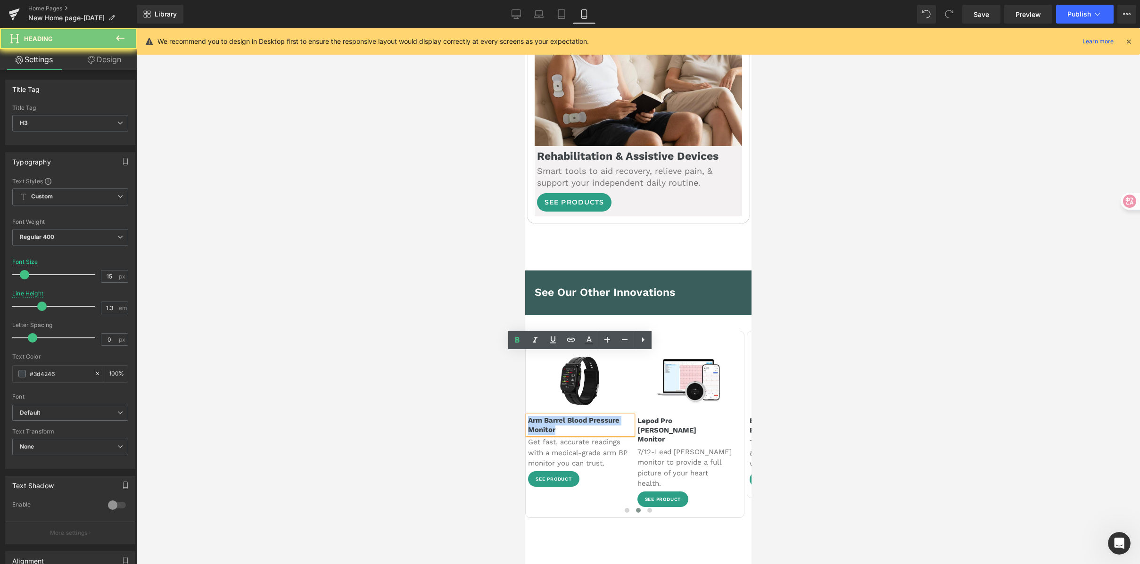
click at [545, 416] on b "Arm Barrel Blood Pressure Monitor" at bounding box center [573, 425] width 91 height 18
paste div
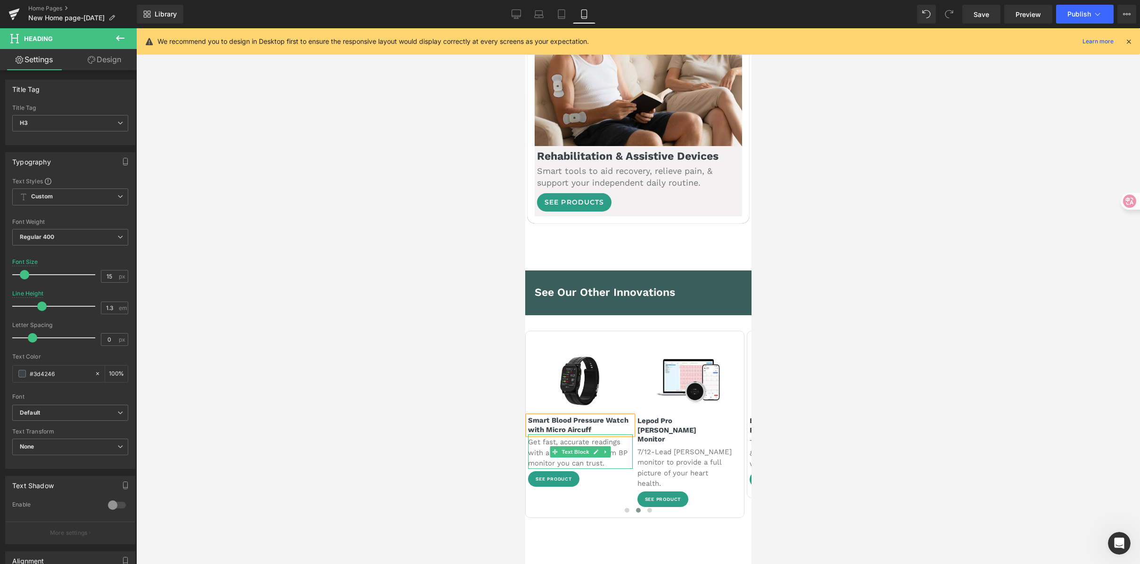
click at [570, 447] on span "Text Block" at bounding box center [574, 452] width 31 height 11
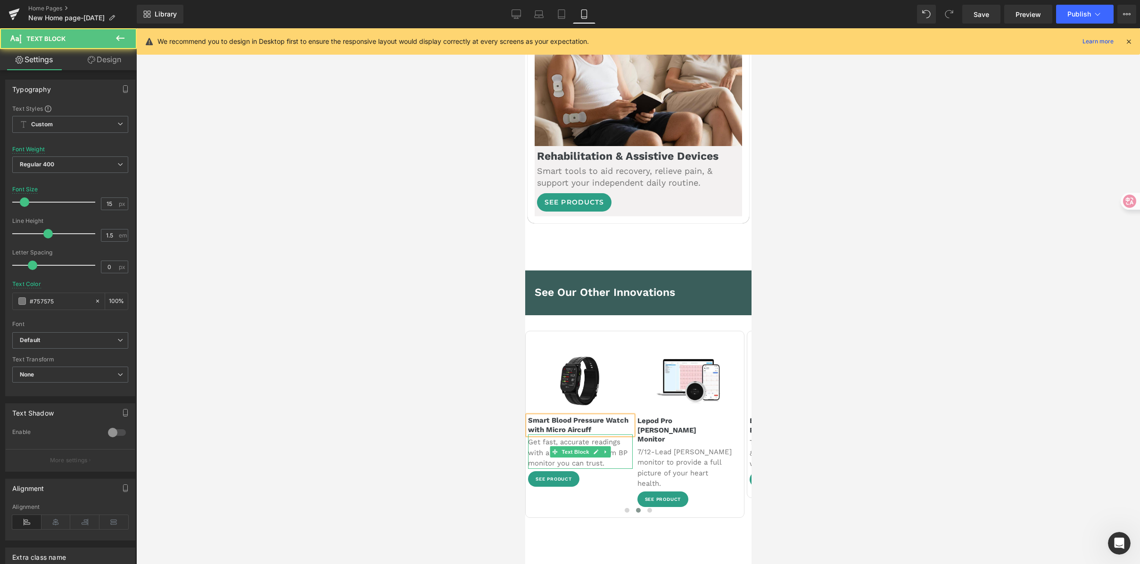
click at [570, 447] on span "Text Block" at bounding box center [574, 452] width 31 height 11
click at [596, 449] on icon at bounding box center [595, 452] width 5 height 6
click at [569, 437] on p "Get fast, accurate readings with a medical-grade arm BP monitor you can trust." at bounding box center [580, 453] width 105 height 32
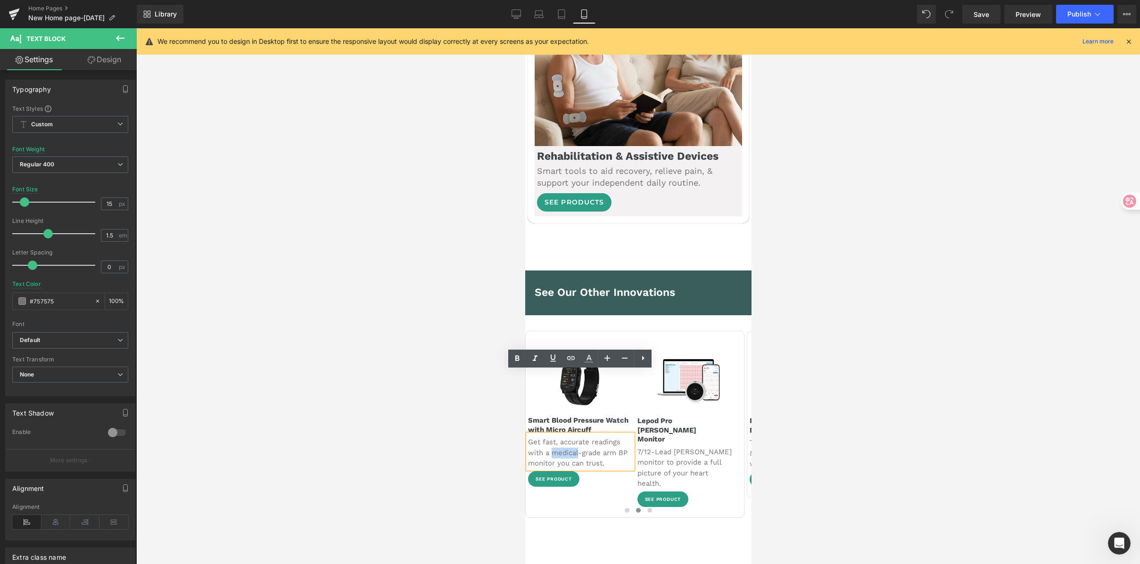
click at [569, 437] on p "Get fast, accurate readings with a medical-grade arm BP monitor you can trust." at bounding box center [580, 453] width 105 height 32
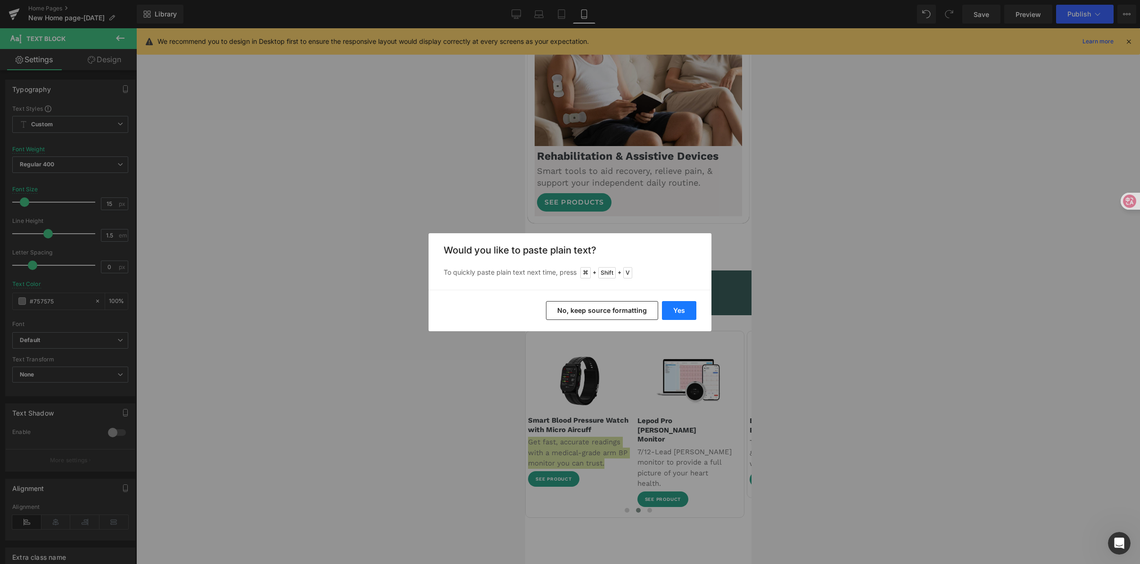
click at [689, 313] on button "Yes" at bounding box center [679, 310] width 34 height 19
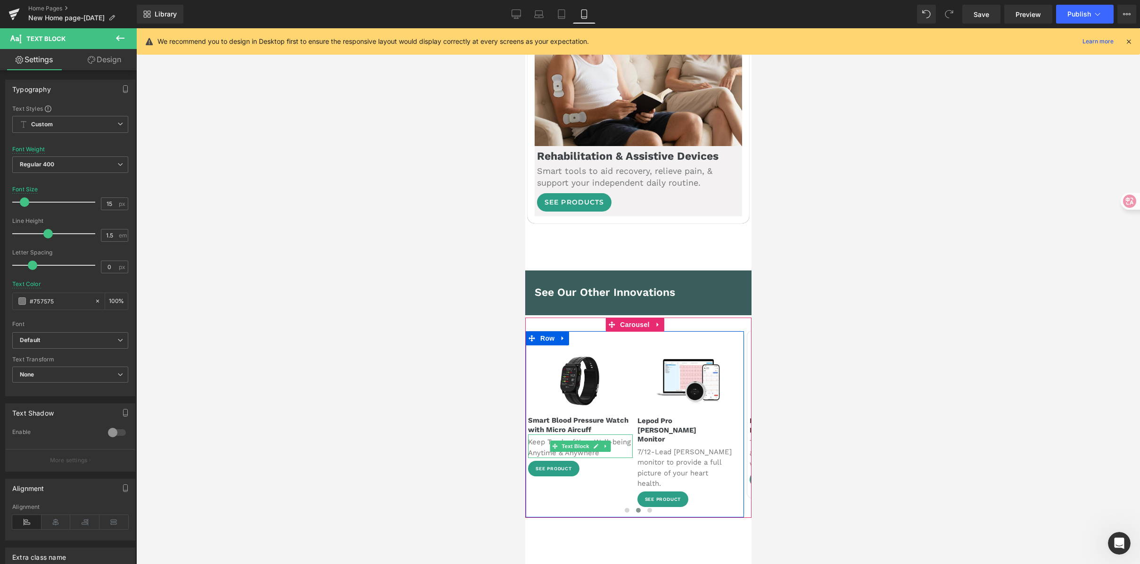
click at [622, 437] on p "Keep Track of Your Well-being Anytime & Anywhere" at bounding box center [580, 447] width 105 height 21
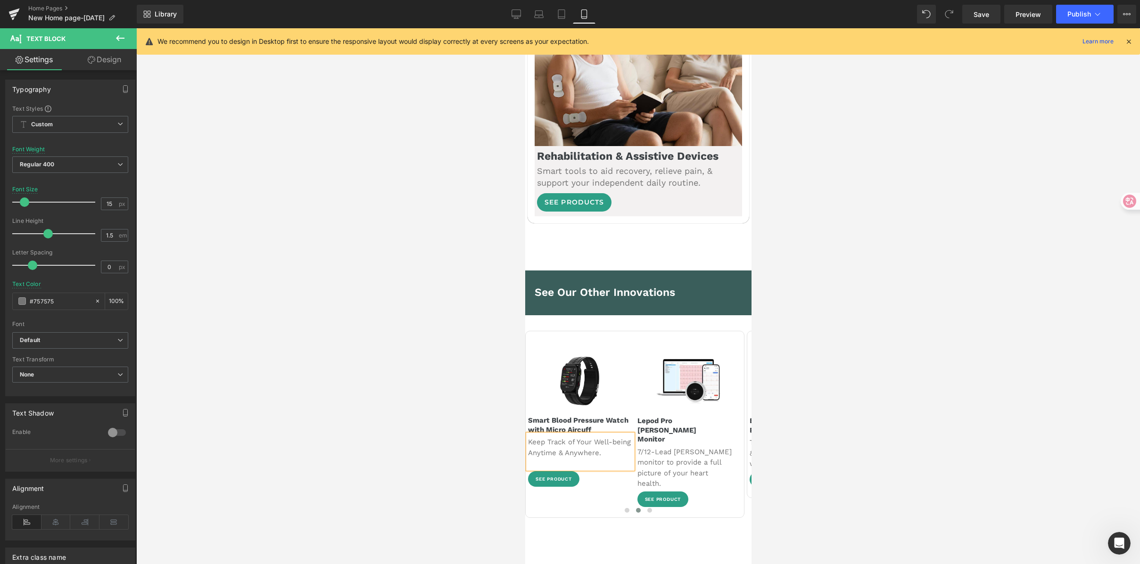
click at [878, 390] on div at bounding box center [638, 296] width 1004 height 536
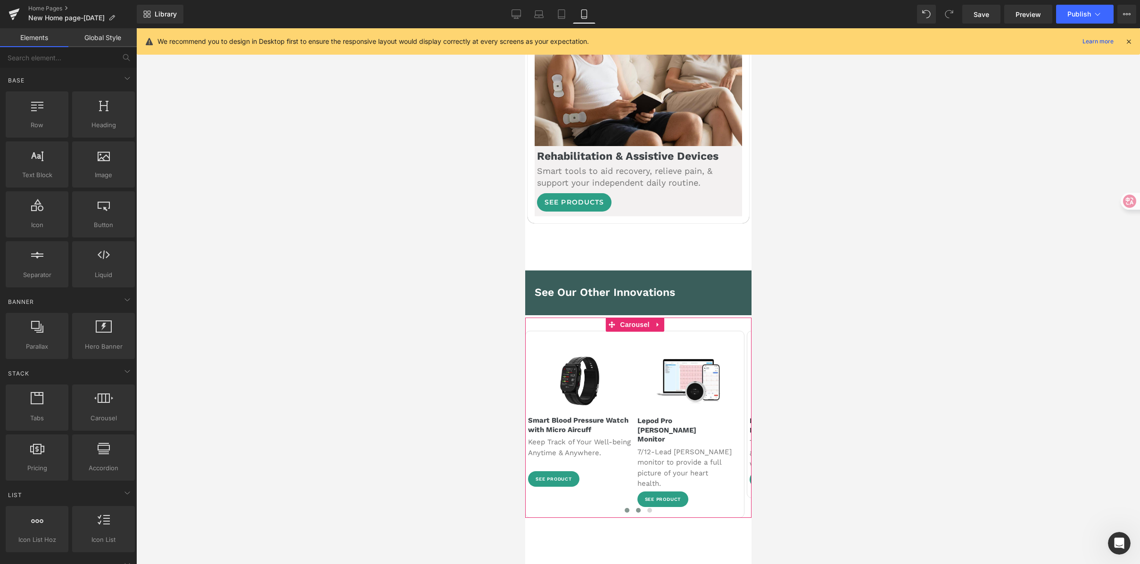
click at [624, 508] on span at bounding box center [626, 510] width 5 height 5
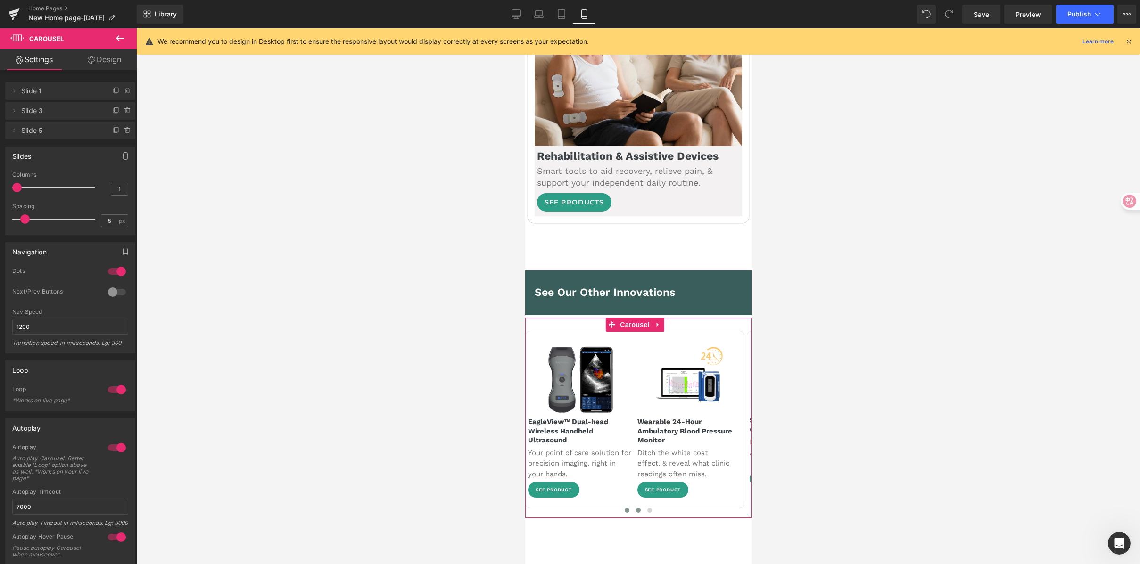
click at [636, 508] on span at bounding box center [638, 510] width 5 height 5
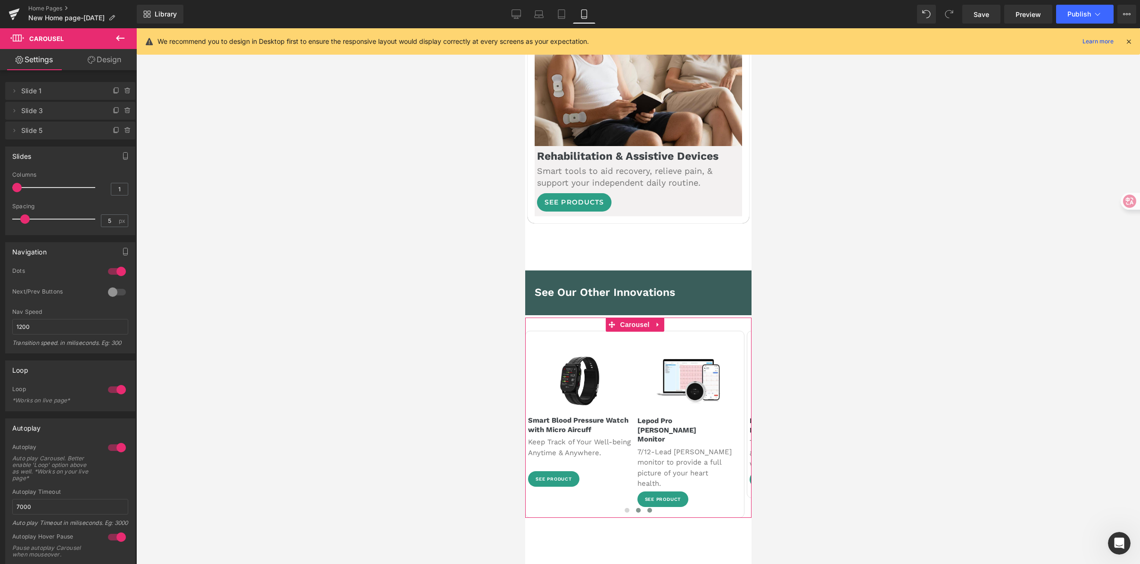
click at [647, 508] on span at bounding box center [649, 510] width 5 height 5
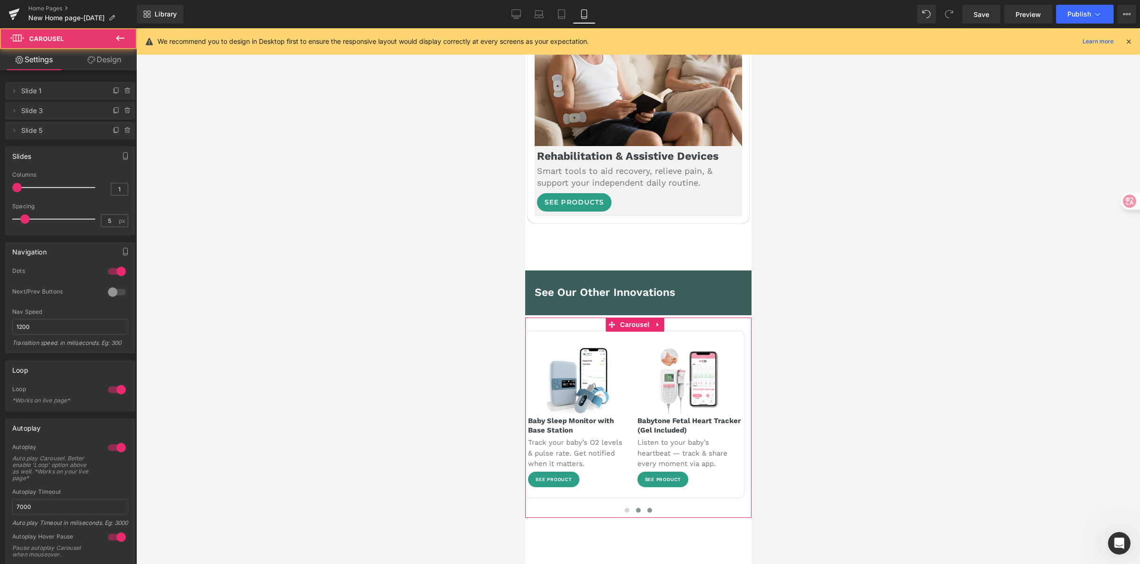
click at [636, 508] on span at bounding box center [638, 510] width 5 height 5
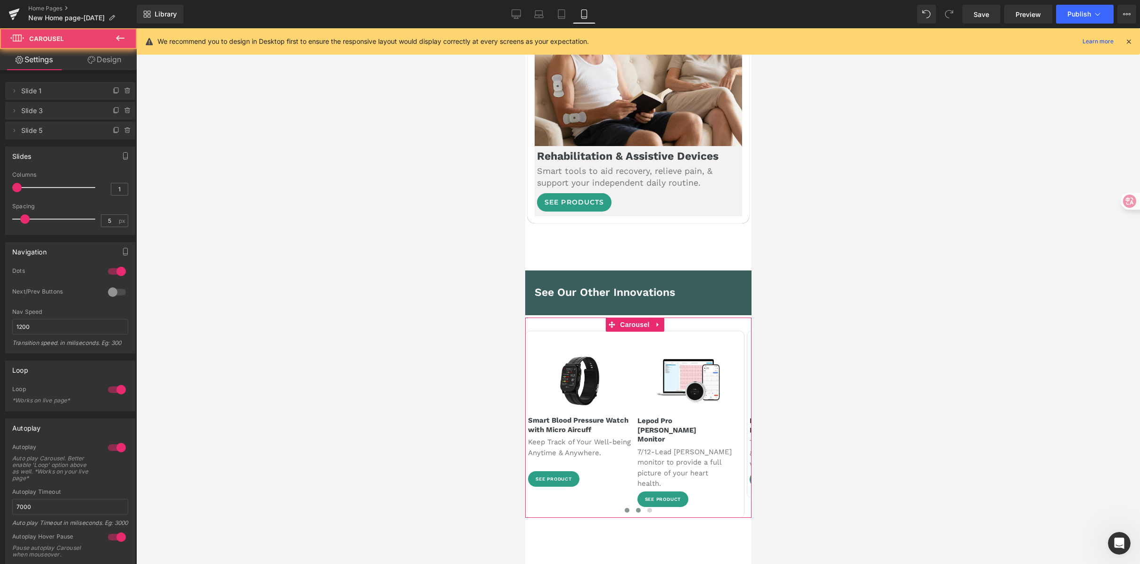
click at [625, 506] on button at bounding box center [626, 510] width 11 height 9
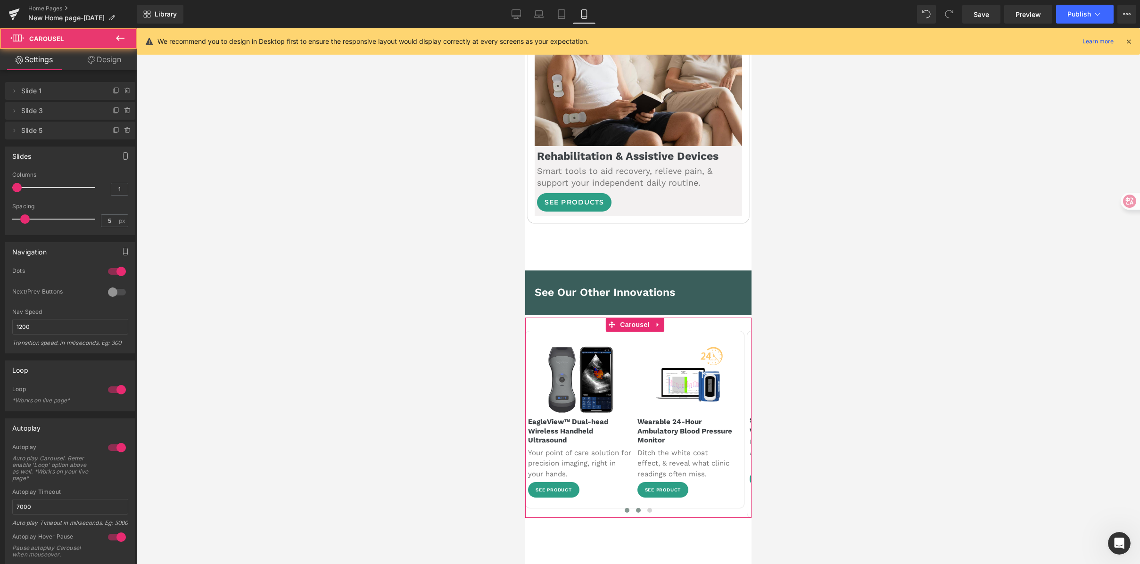
click at [636, 508] on span at bounding box center [638, 510] width 5 height 5
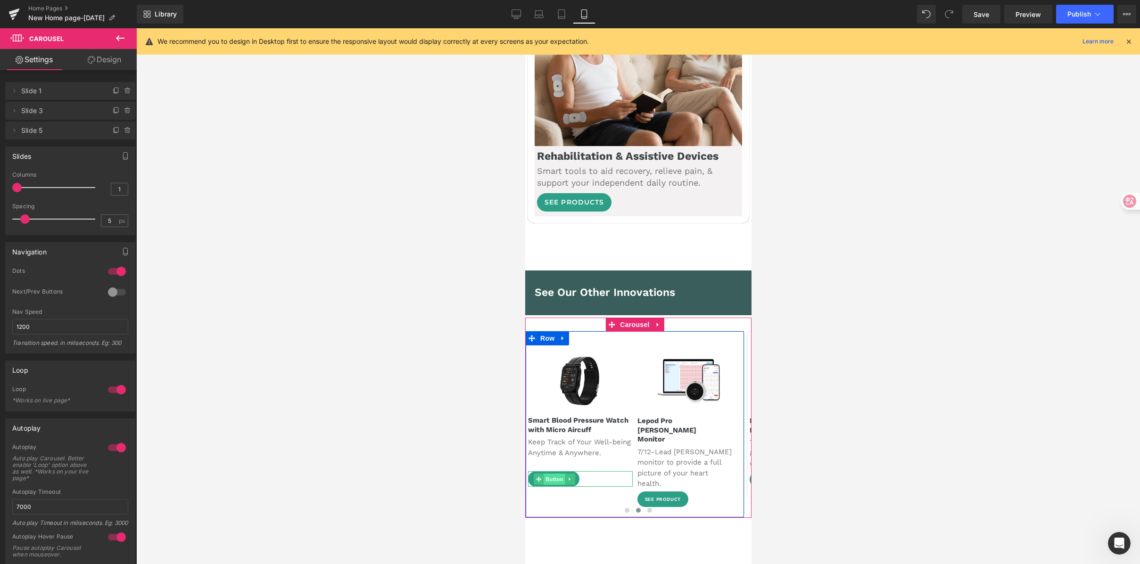
click at [555, 474] on span "Button" at bounding box center [554, 479] width 22 height 11
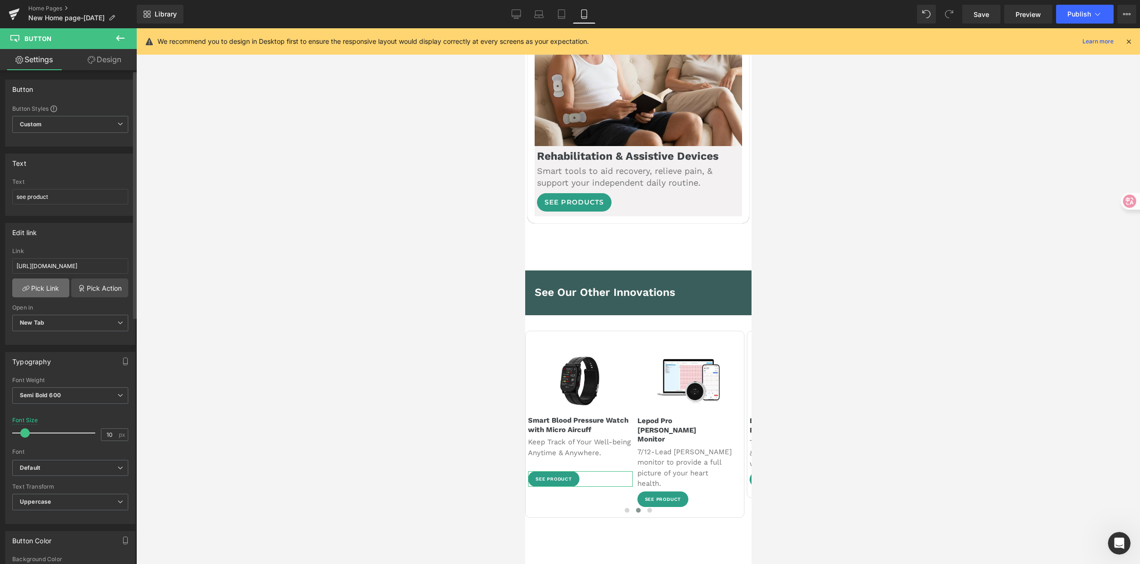
click at [33, 289] on link "Pick Link" at bounding box center [40, 288] width 57 height 19
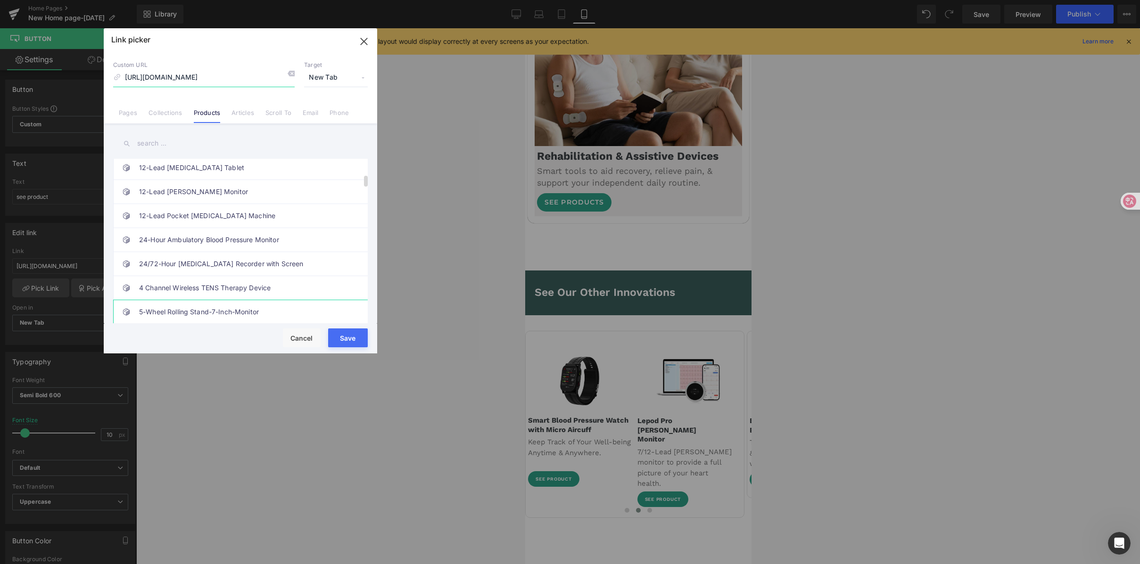
scroll to position [225, 0]
click at [186, 146] on input "text" at bounding box center [240, 143] width 255 height 21
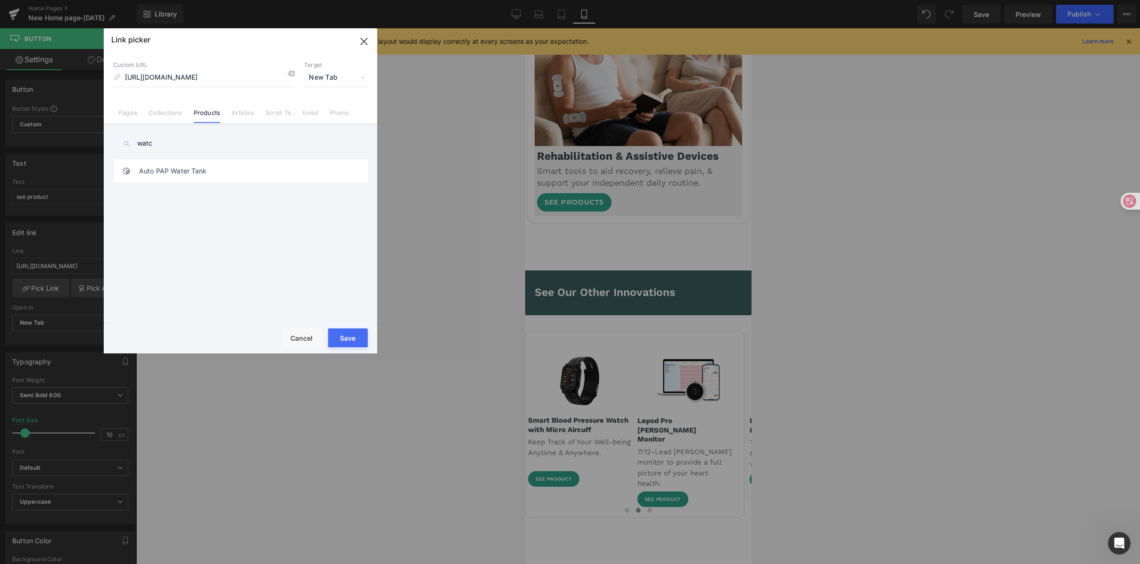
type input "watch"
drag, startPoint x: 173, startPoint y: 145, endPoint x: 78, endPoint y: 124, distance: 97.0
click at [78, 125] on div "Link picker Back to Library Insert Custom URL https://getwellue.com/products/cl…" at bounding box center [570, 282] width 1140 height 564
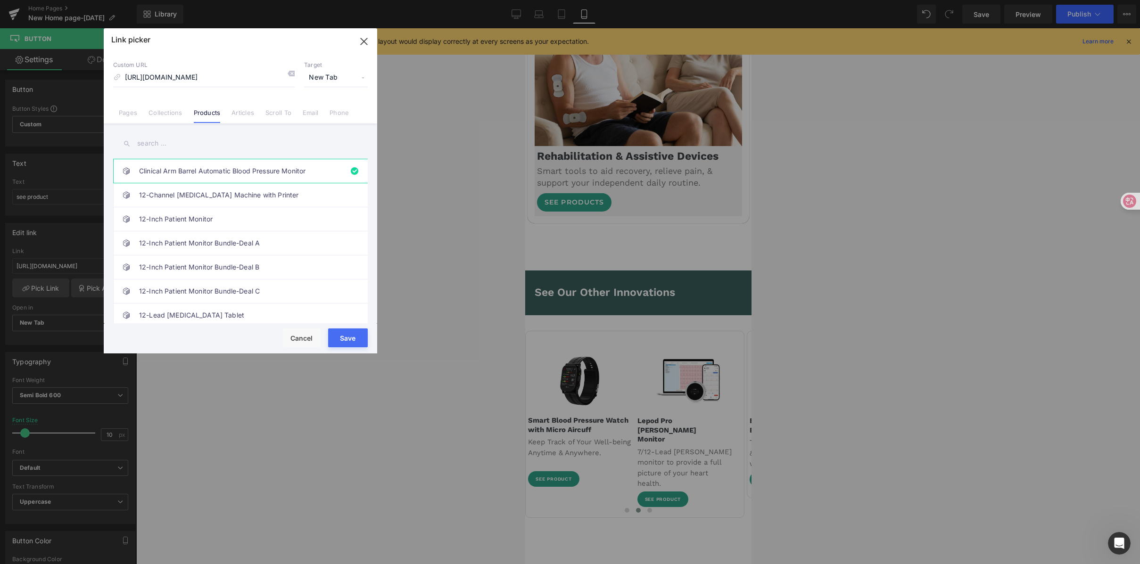
click at [207, 142] on input "text" at bounding box center [240, 143] width 255 height 21
paste input "watch"
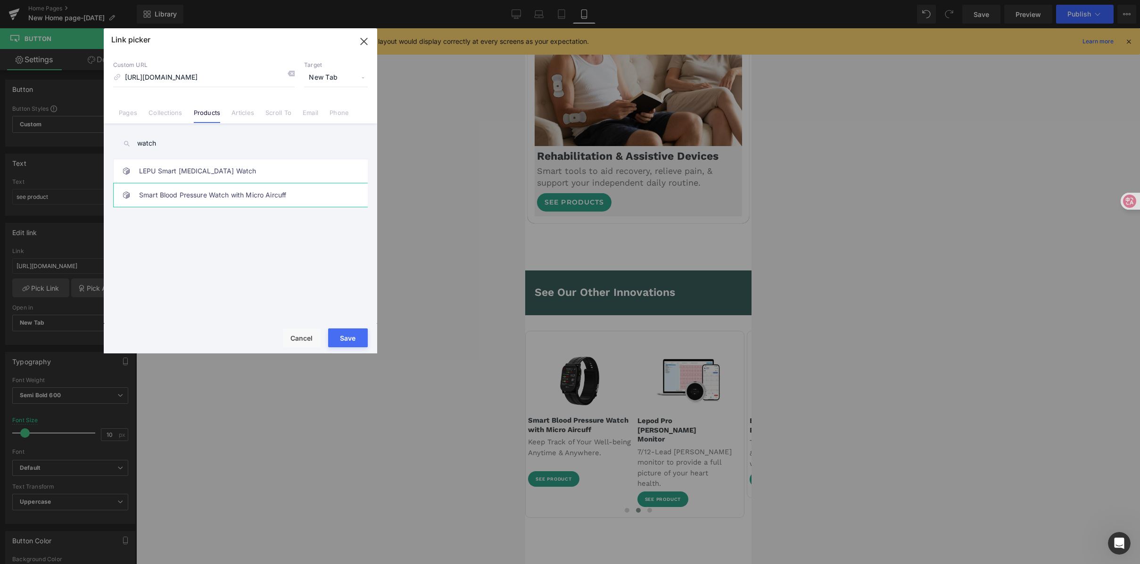
type input "watch"
click at [222, 189] on link "Smart Blood Pressure Watch with Micro Aircuff" at bounding box center [242, 195] width 207 height 24
type input "/products/smart-blood-pressure-watch-with-heart-rate-and-blood-oxygen"
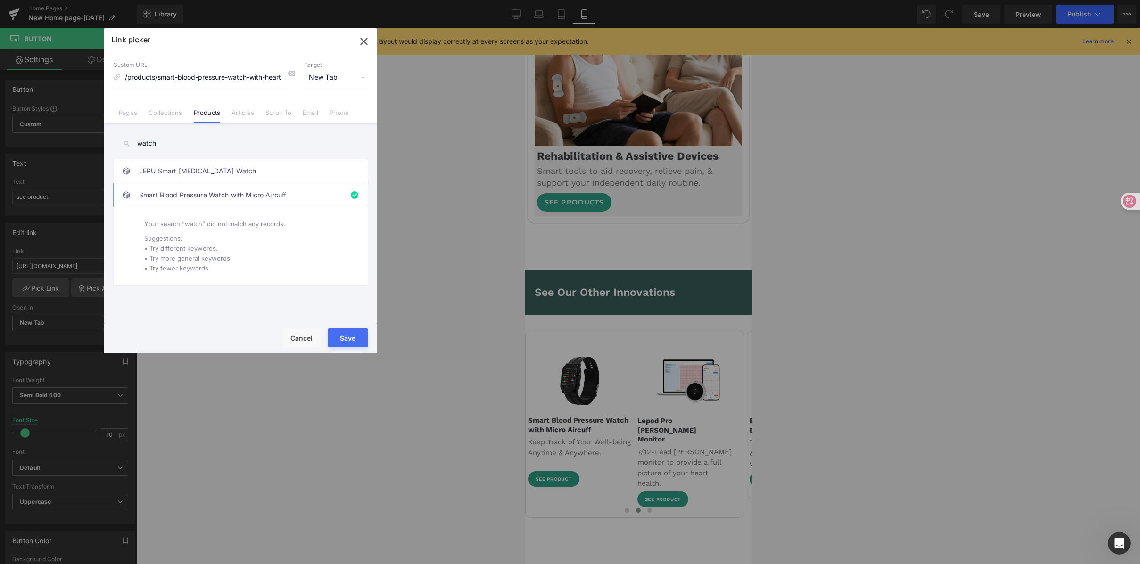
click at [347, 335] on button "Save" at bounding box center [348, 338] width 40 height 19
type input "/products/smart-blood-pressure-watch-with-heart-rate-and-blood-oxygen"
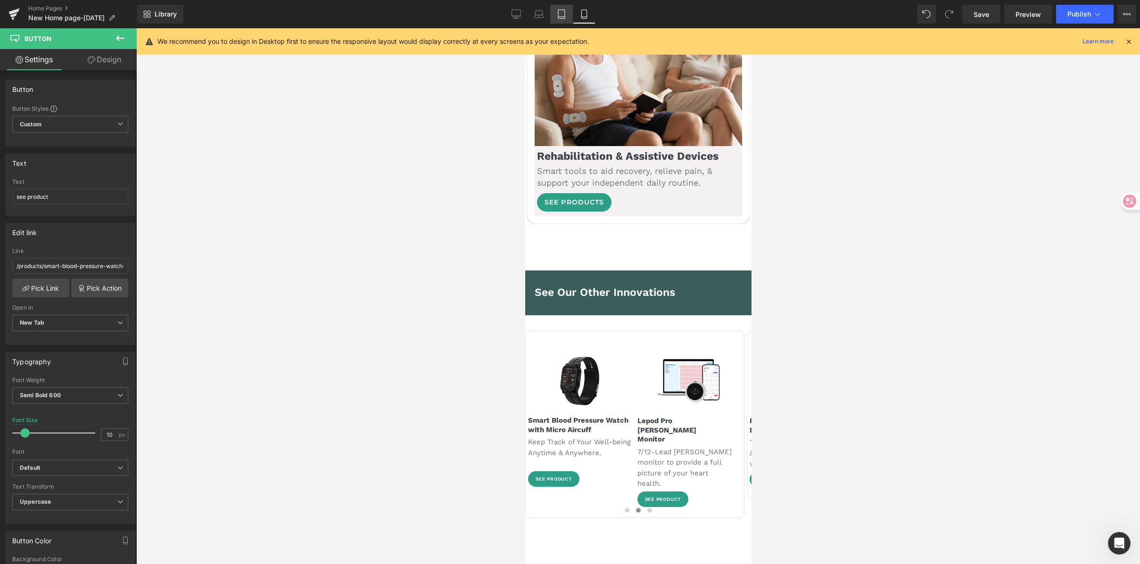
click at [564, 20] on link "Tablet" at bounding box center [561, 14] width 23 height 19
type input "18"
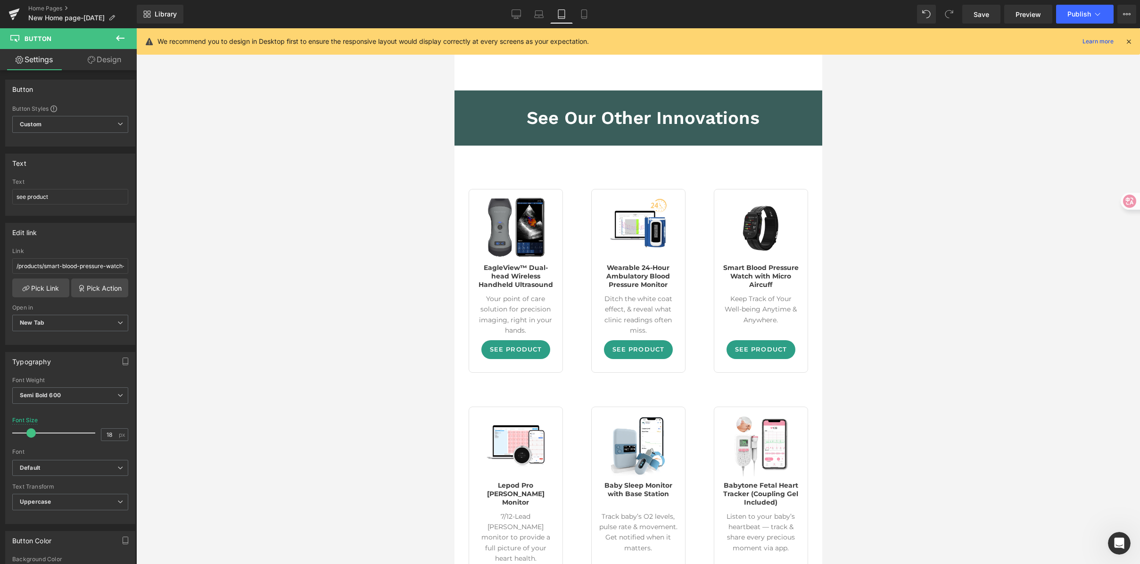
scroll to position [1898, 0]
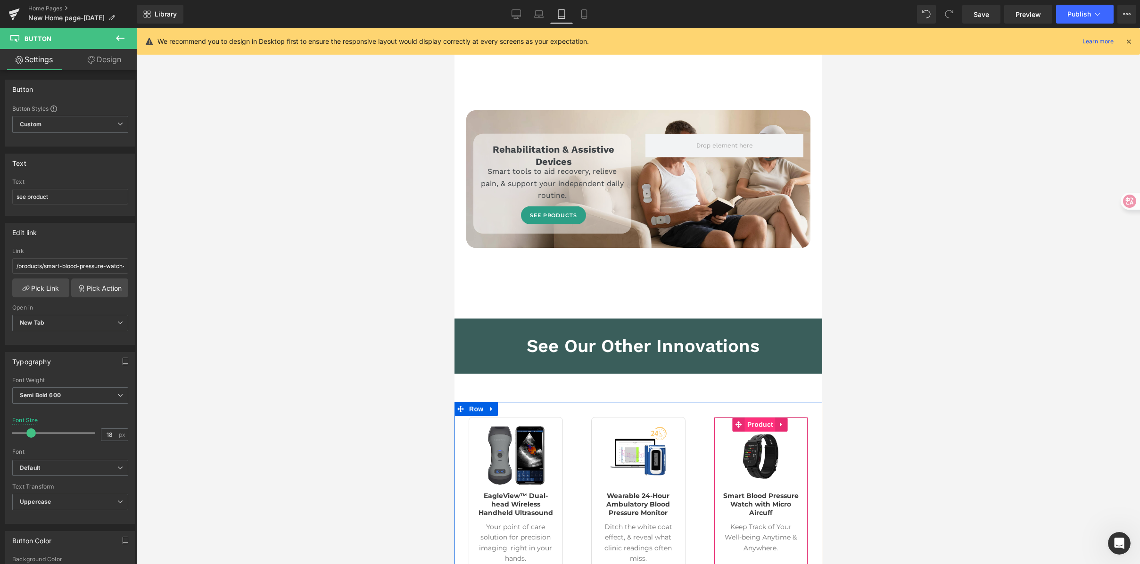
click at [755, 418] on span "Product" at bounding box center [760, 425] width 31 height 14
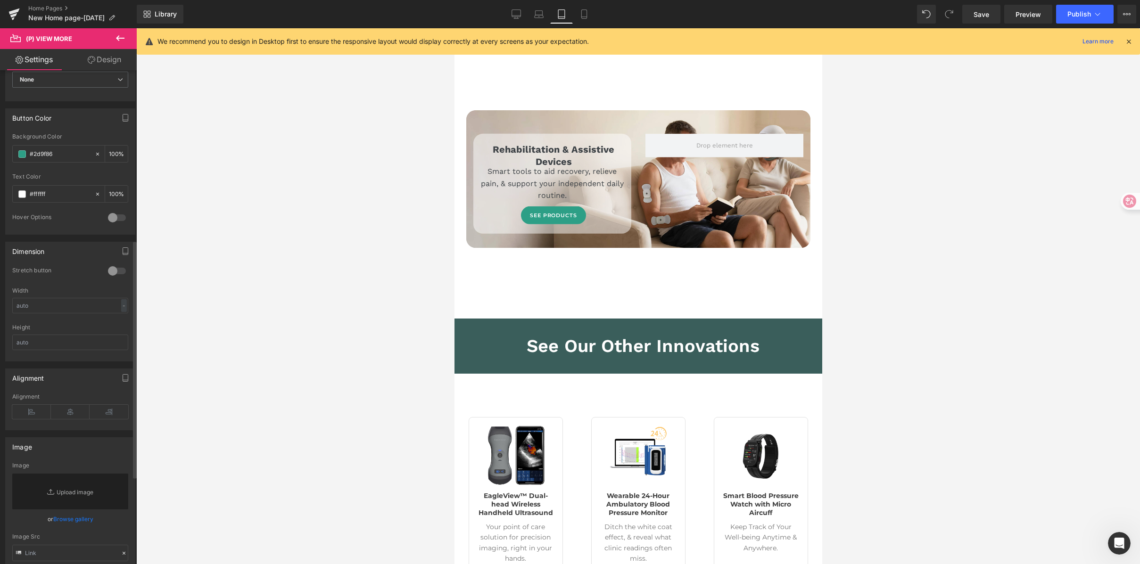
scroll to position [374, 0]
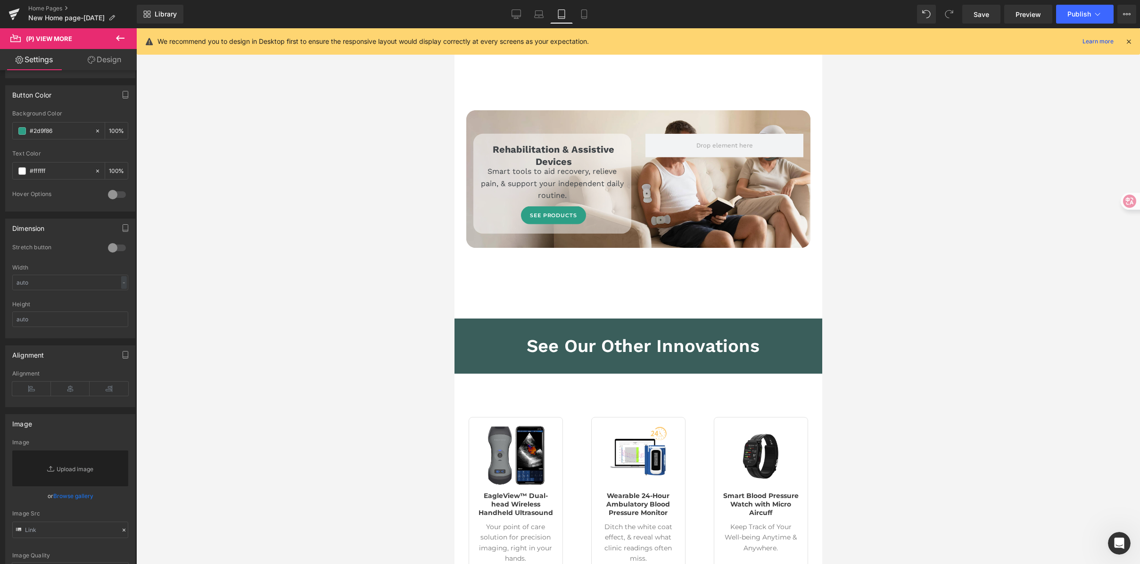
drag, startPoint x: 911, startPoint y: 295, endPoint x: 913, endPoint y: 290, distance: 6.0
click at [911, 295] on div at bounding box center [638, 296] width 1004 height 536
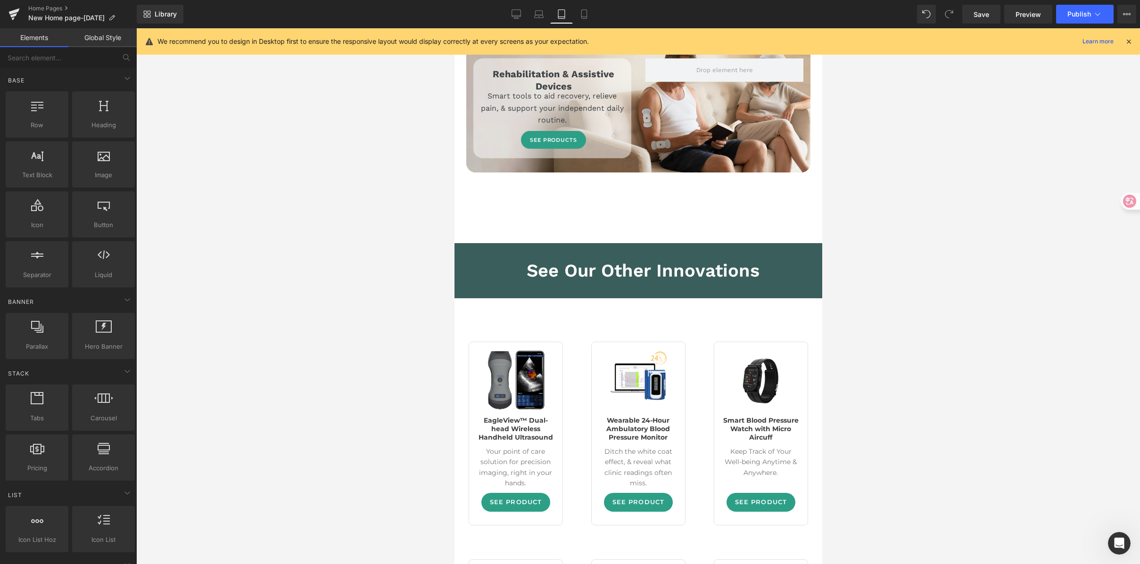
scroll to position [2089, 0]
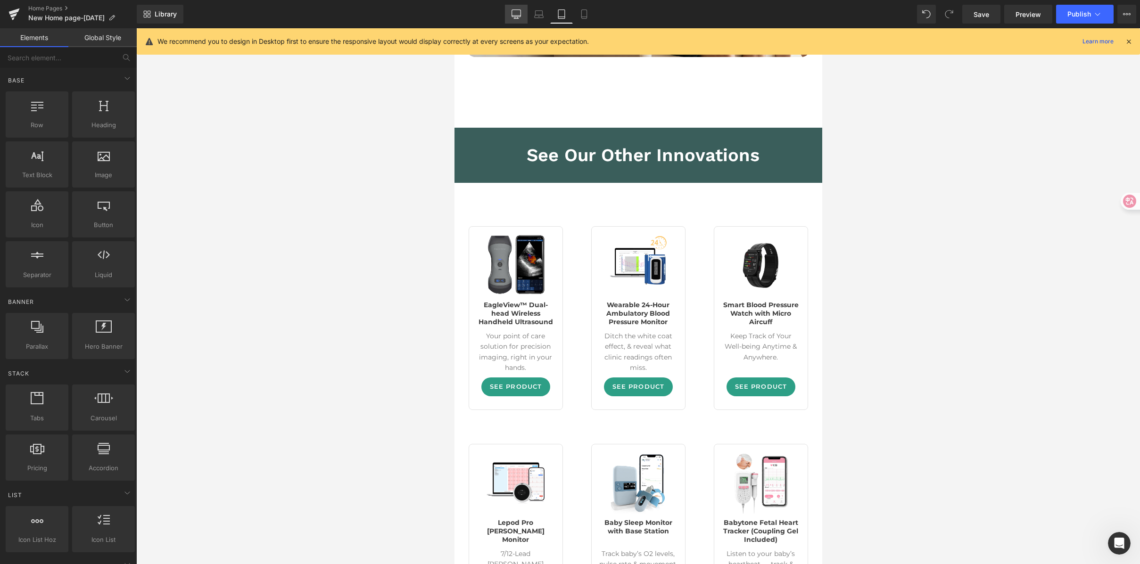
click at [517, 14] on icon at bounding box center [516, 13] width 9 height 9
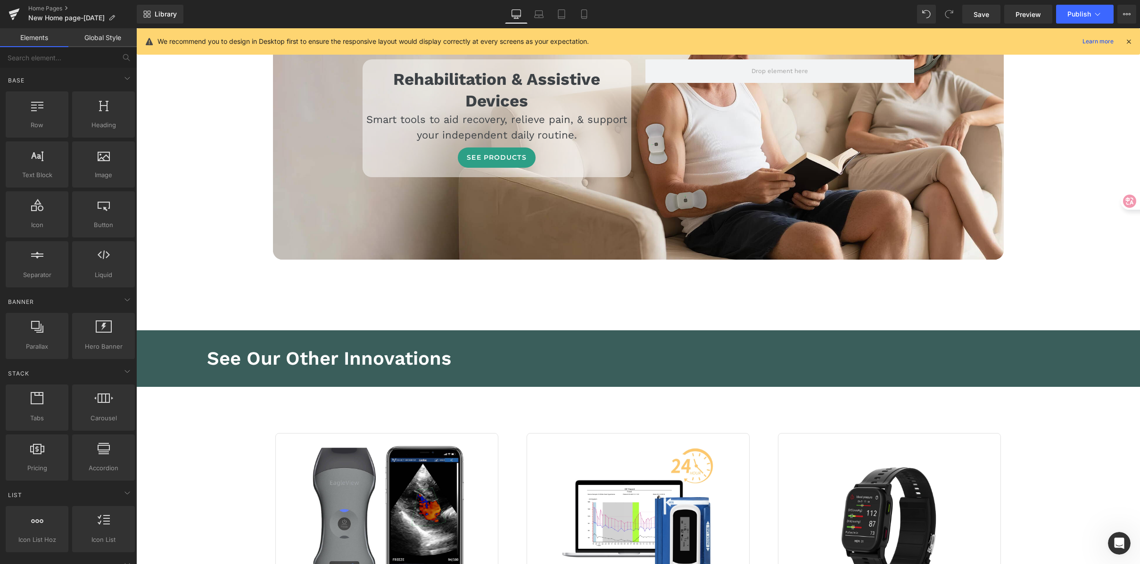
scroll to position [3312, 0]
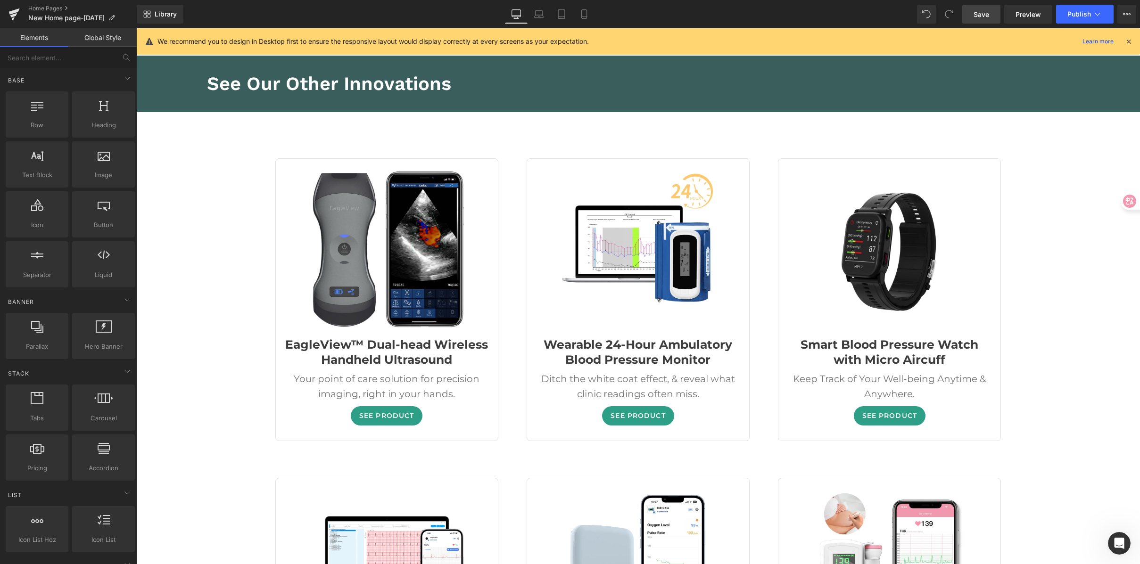
click at [989, 15] on span "Save" at bounding box center [982, 14] width 16 height 10
click at [1072, 15] on span "Publish" at bounding box center [1080, 14] width 24 height 8
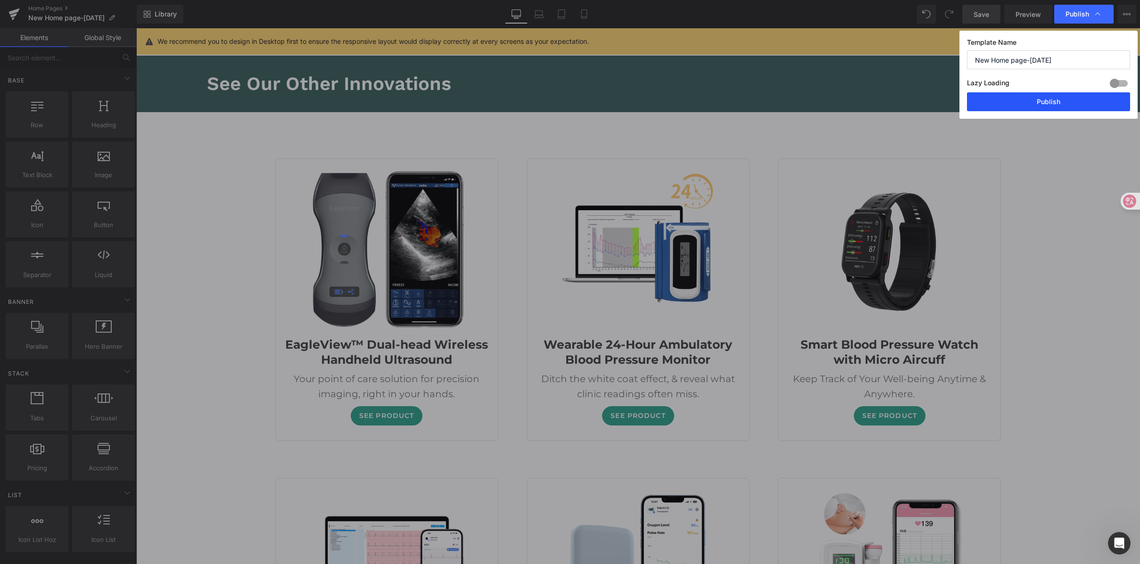
click at [1072, 104] on button "Publish" at bounding box center [1048, 101] width 163 height 19
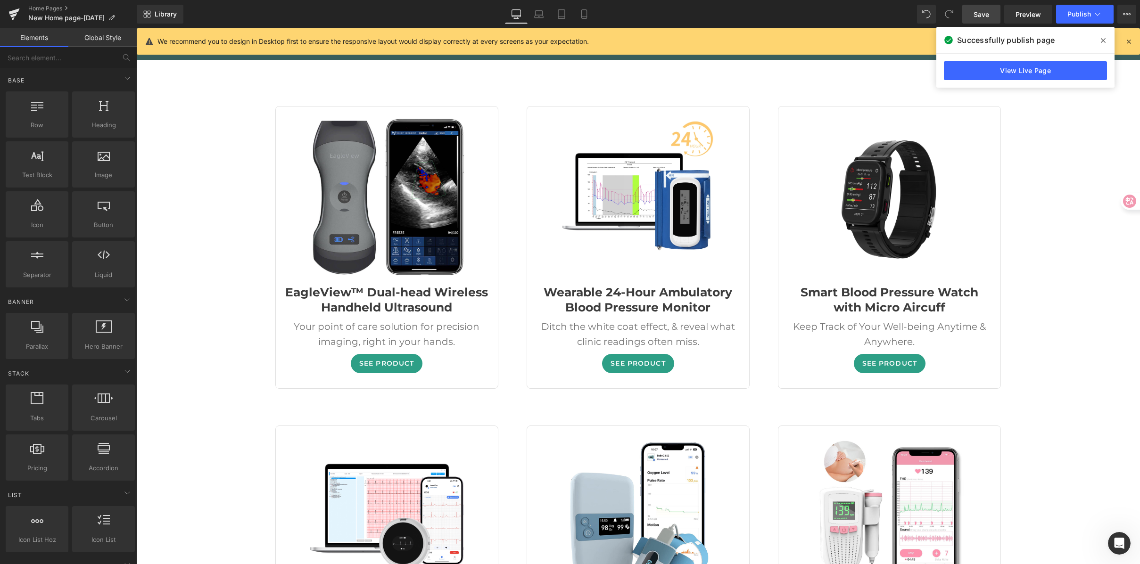
scroll to position [3365, 0]
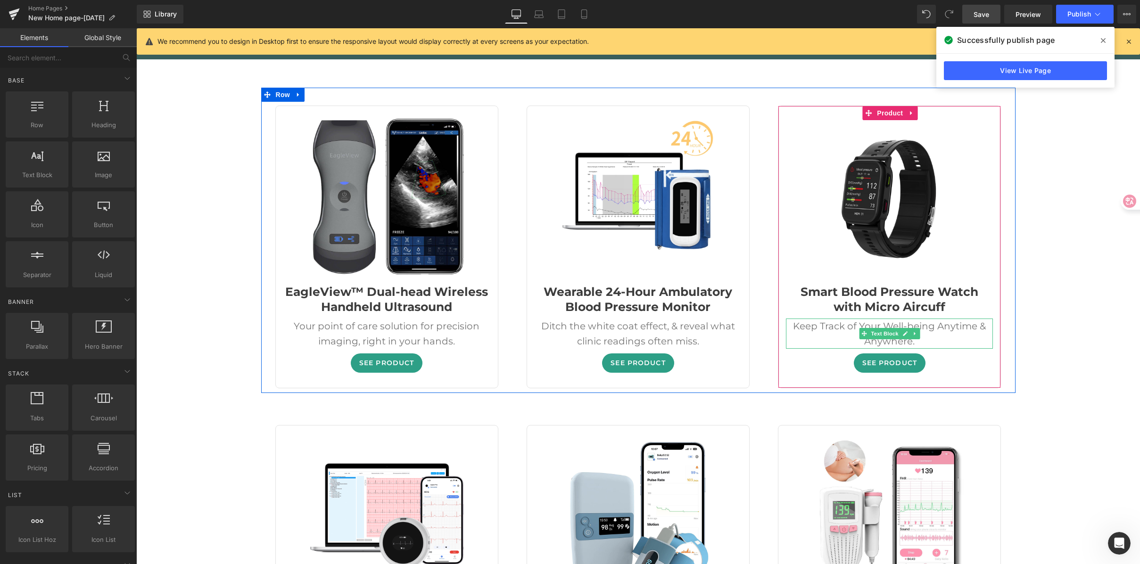
click at [809, 319] on div "Keep Track of Your Well-being Anytime & Anywhere." at bounding box center [889, 334] width 207 height 30
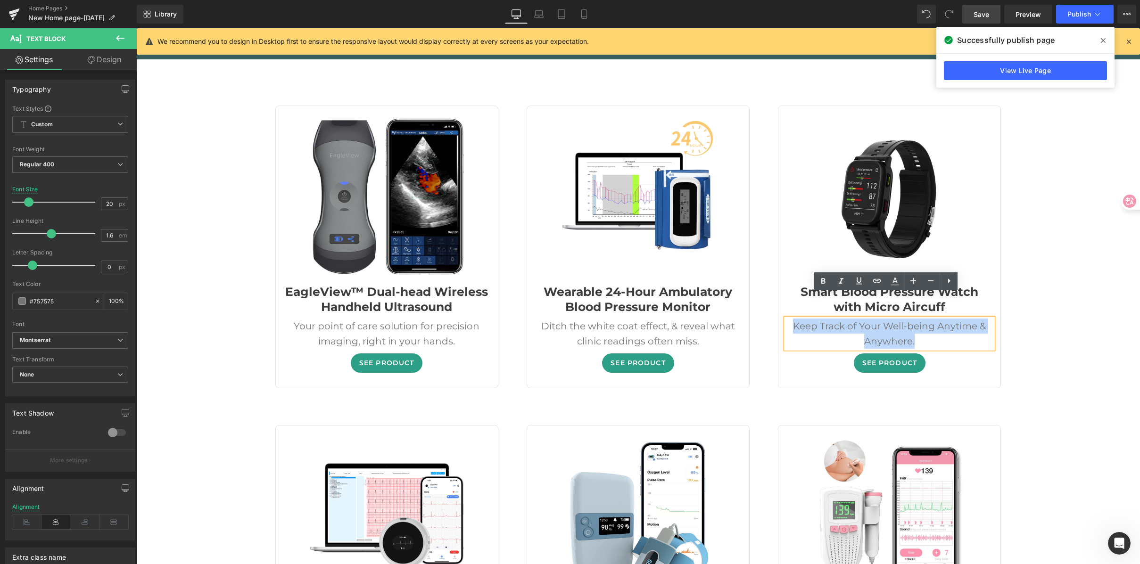
drag, startPoint x: 785, startPoint y: 300, endPoint x: 925, endPoint y: 320, distance: 141.0
click at [925, 320] on div "Keep Track of Your Well-being Anytime & Anywhere." at bounding box center [889, 334] width 207 height 30
copy div "Keep Track of Your Well-being Anytime & Anywhere."
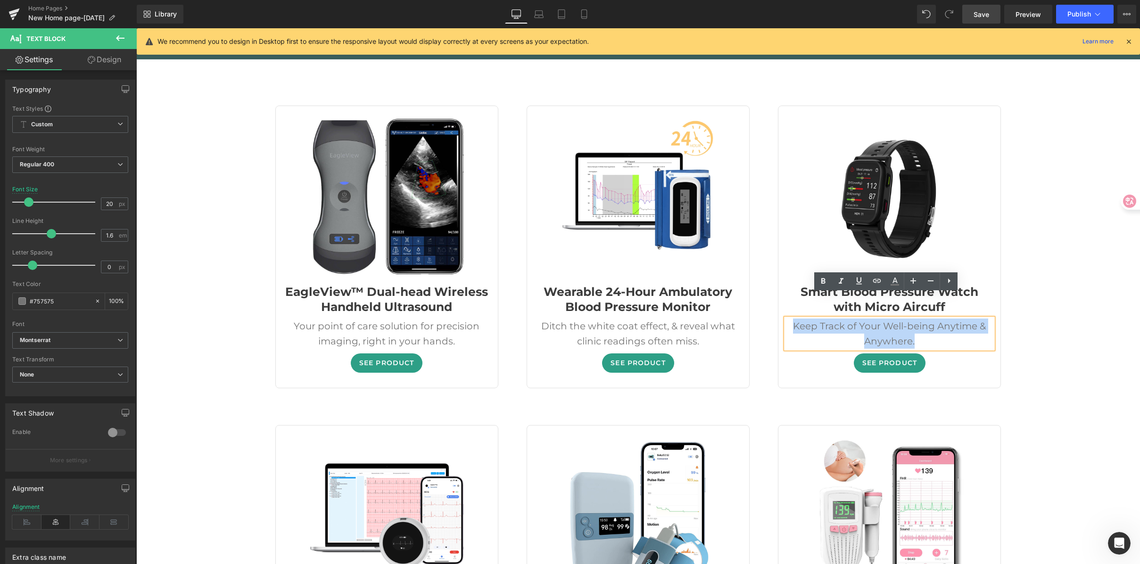
click at [809, 319] on div "Keep Track of Your Well-being Anytime & Anywhere." at bounding box center [889, 334] width 207 height 30
drag, startPoint x: 790, startPoint y: 305, endPoint x: 957, endPoint y: 322, distance: 167.4
click at [957, 322] on div "Keep Track of Your Well-being Anytime & Anywhere." at bounding box center [889, 334] width 207 height 30
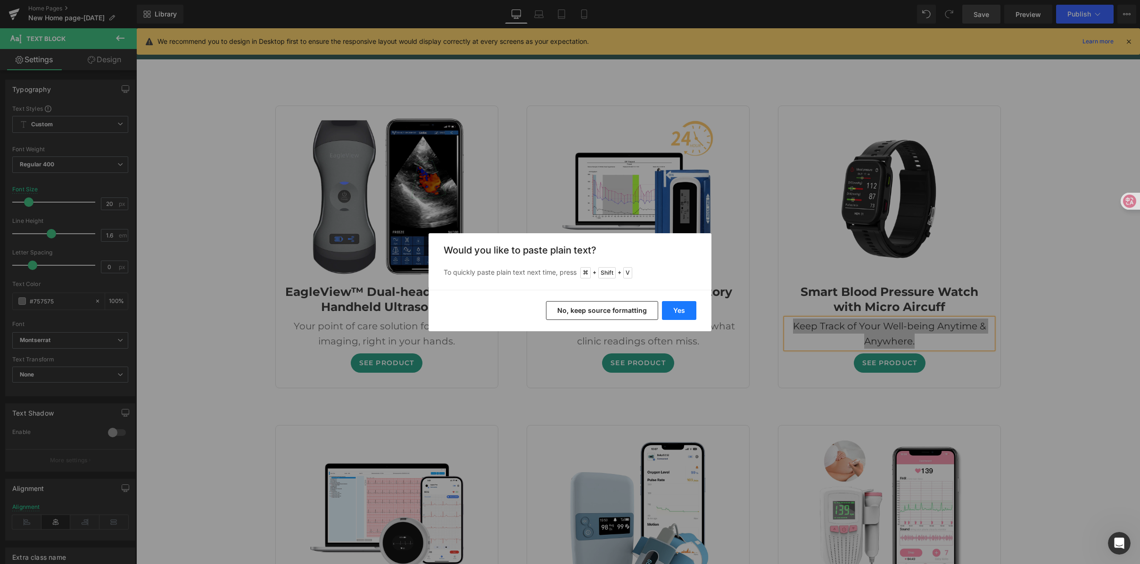
click at [671, 311] on button "Yes" at bounding box center [679, 310] width 34 height 19
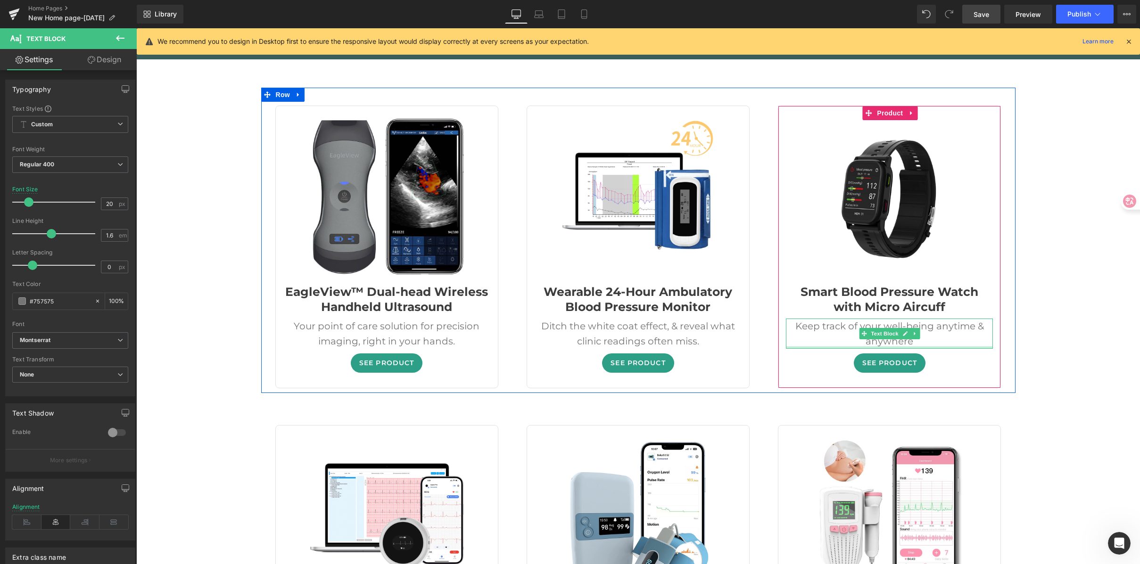
click at [943, 347] on div at bounding box center [889, 348] width 207 height 2
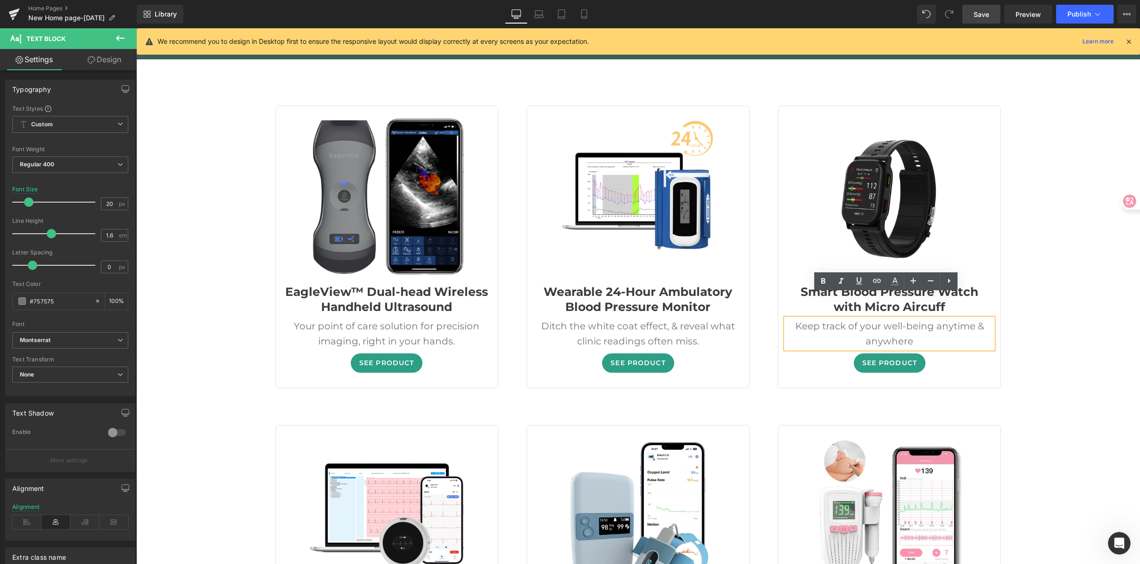
click at [958, 319] on div "Keep track of your well-being anytime & anywhere" at bounding box center [889, 334] width 207 height 30
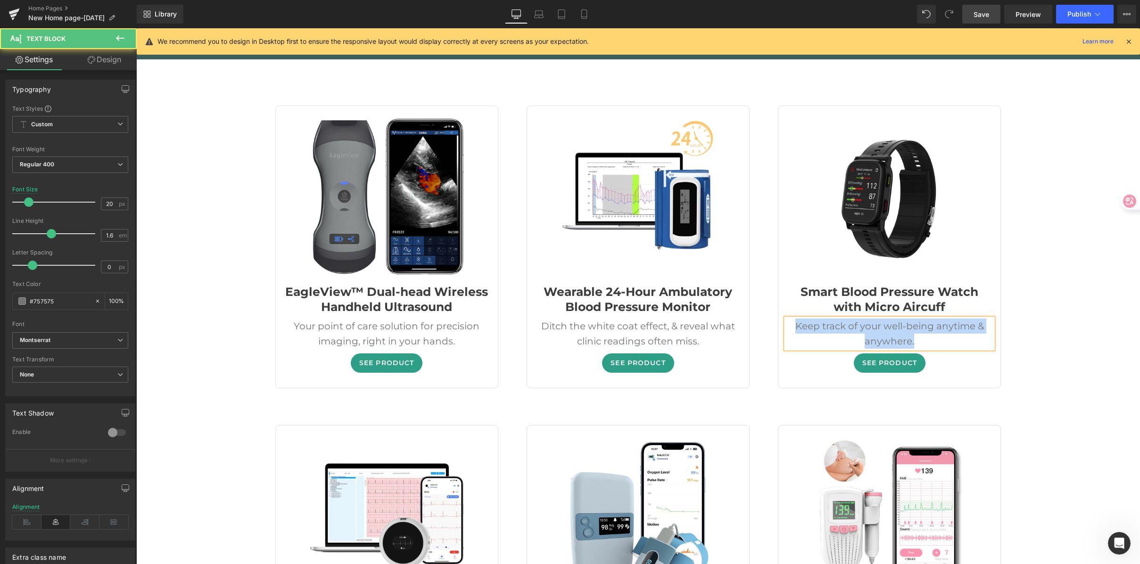
drag, startPoint x: 917, startPoint y: 321, endPoint x: 776, endPoint y: 293, distance: 143.3
click at [778, 293] on div "- 17900 % (P) Image Smart Blood Pressure Watch with Micro Aircuff (P) Title Kee…" at bounding box center [889, 247] width 223 height 282
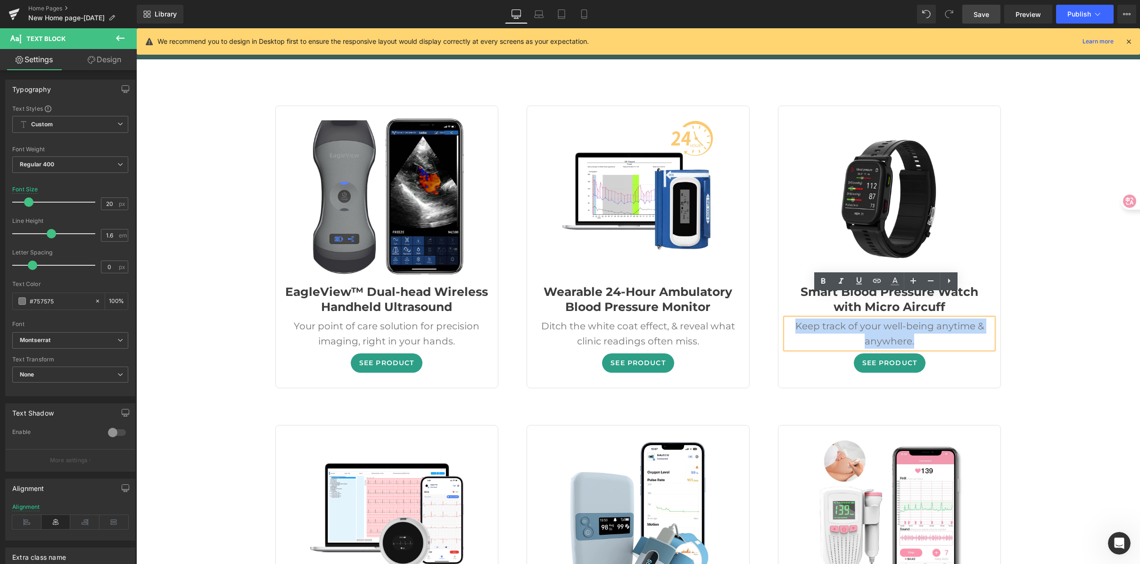
copy div "Keep track of your well-being anytime & anywhere."
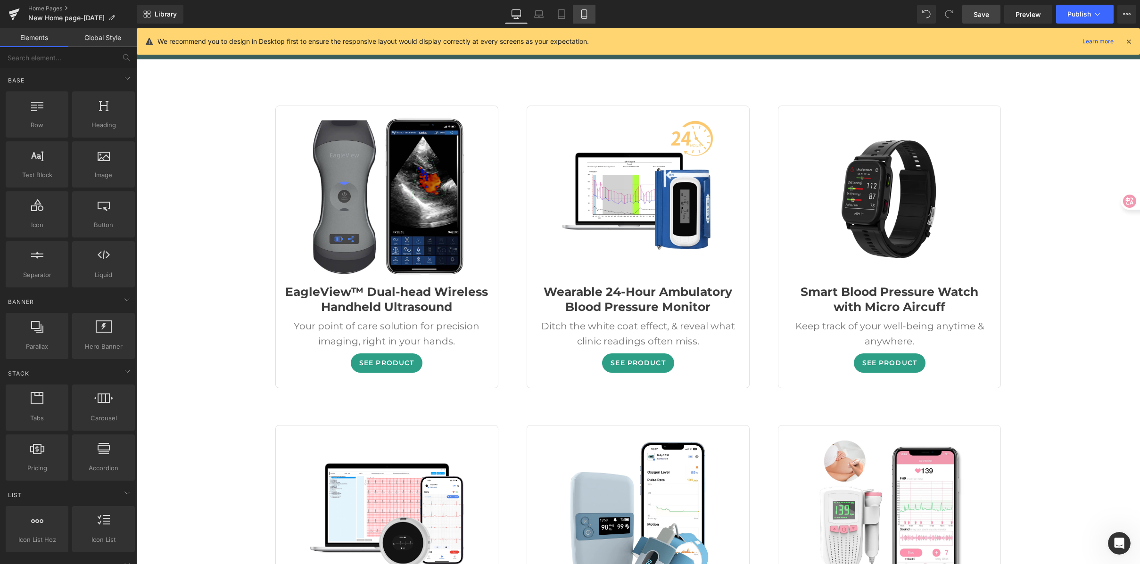
click at [579, 16] on link "Mobile" at bounding box center [584, 14] width 23 height 19
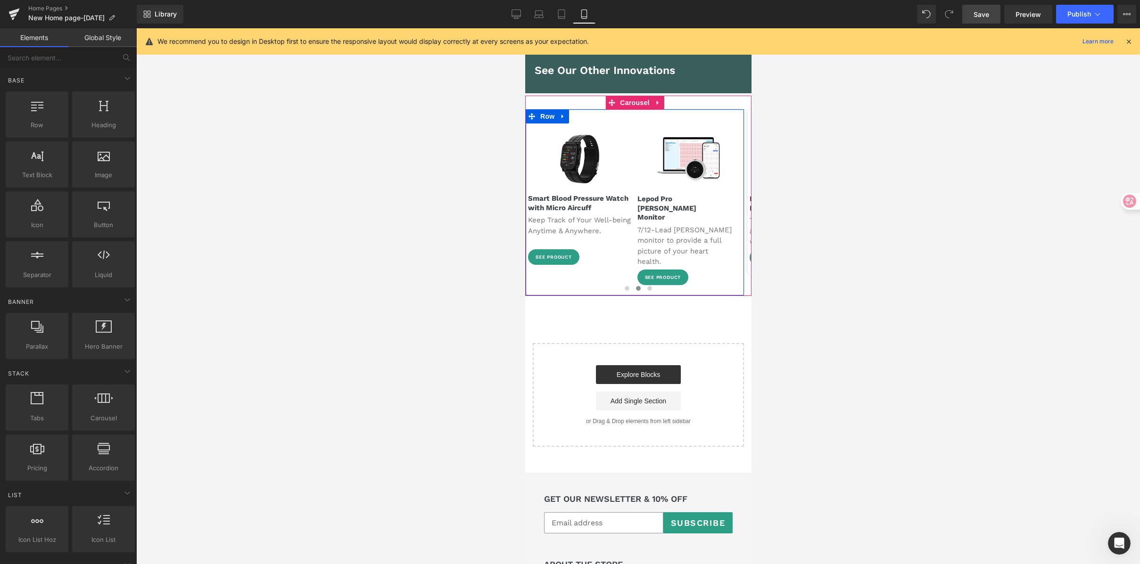
scroll to position [1939, 0]
click at [581, 225] on span "Text Block" at bounding box center [574, 230] width 31 height 11
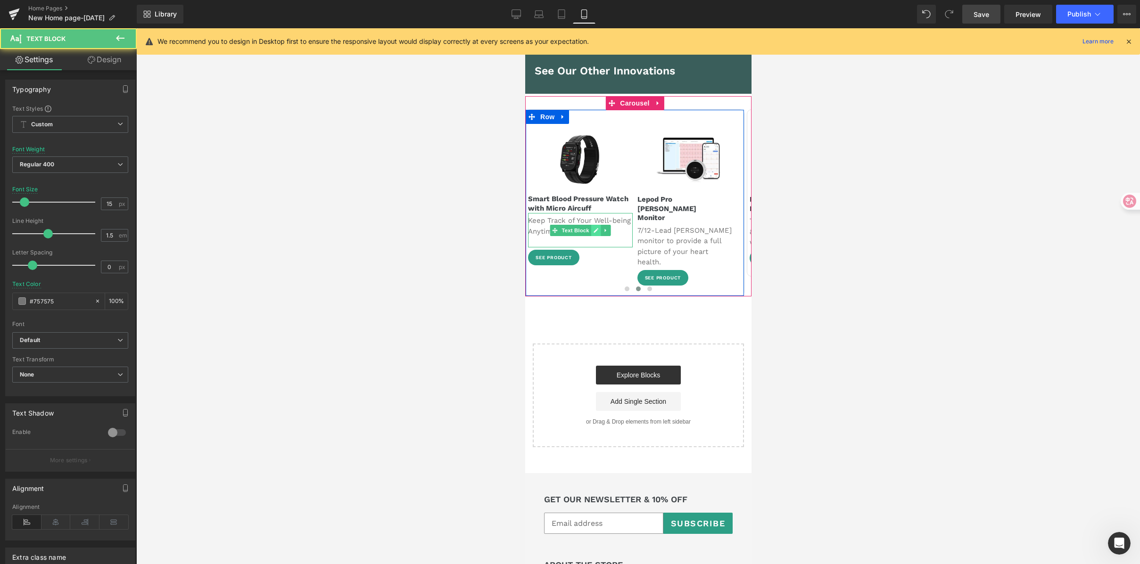
click at [599, 225] on link at bounding box center [595, 230] width 10 height 11
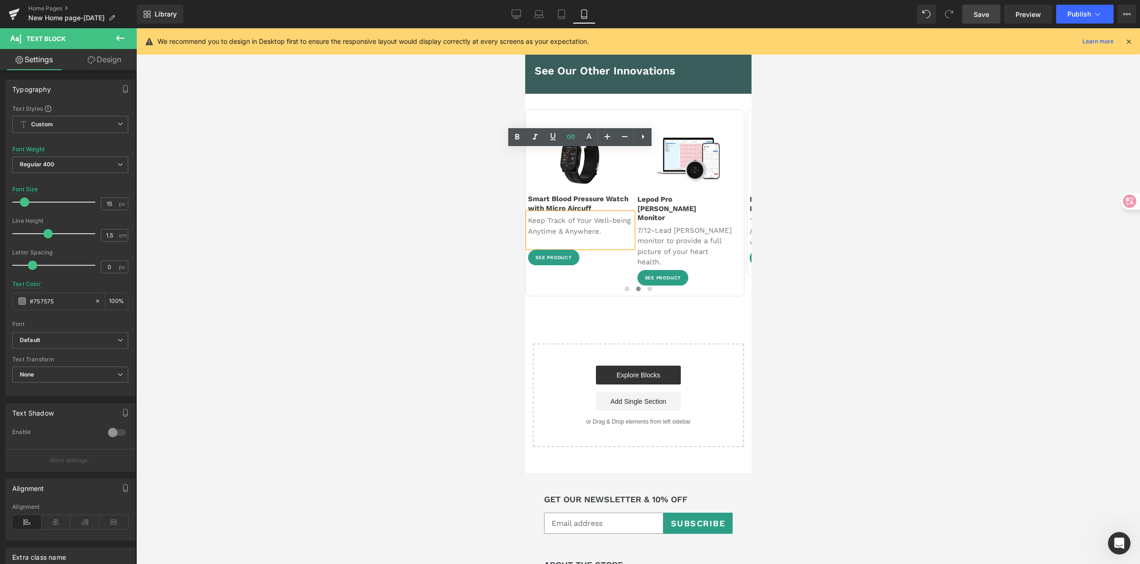
click at [599, 216] on p "Keep Track of Your Well-being Anytime & Anywhere." at bounding box center [580, 226] width 105 height 21
drag, startPoint x: 614, startPoint y: 169, endPoint x: 529, endPoint y: 155, distance: 86.5
click at [529, 216] on p "Keep Track of Your Well-being Anytime & Anywhere." at bounding box center [580, 226] width 105 height 21
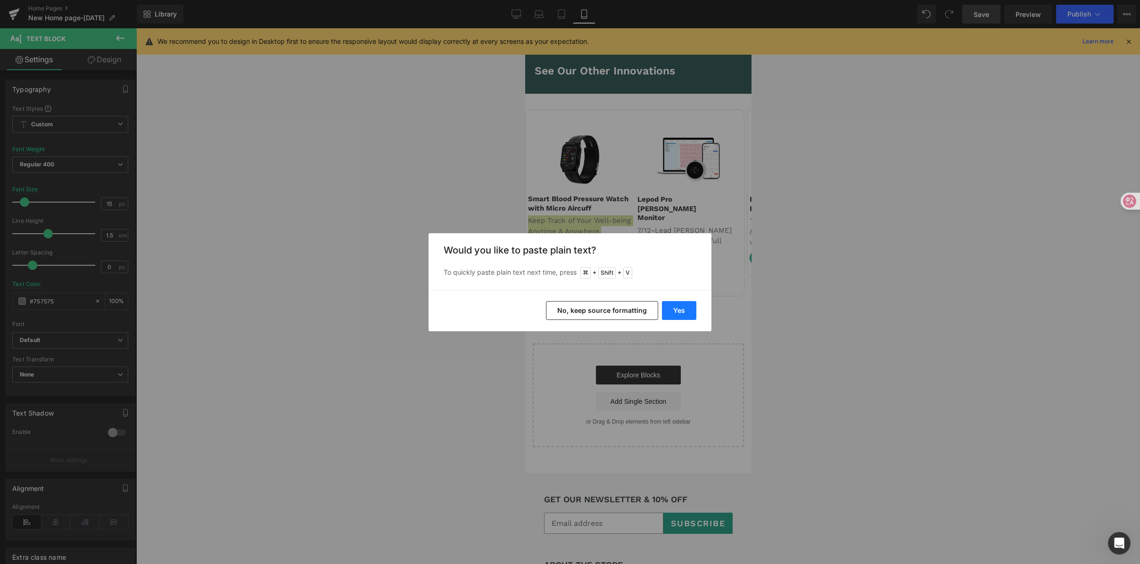
click at [680, 305] on button "Yes" at bounding box center [679, 310] width 34 height 19
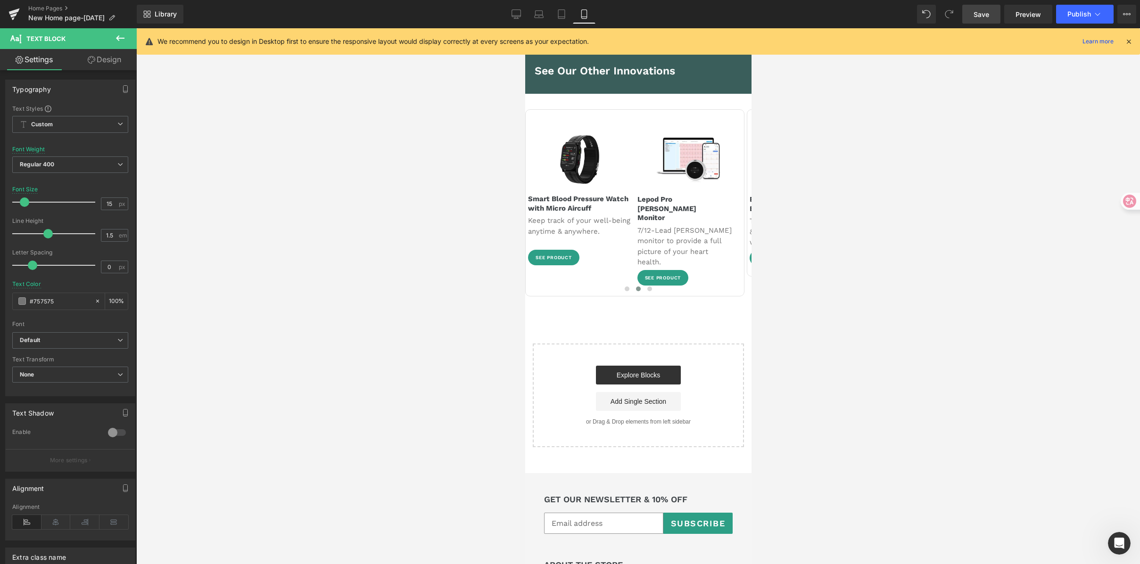
click at [843, 202] on div at bounding box center [638, 296] width 1004 height 536
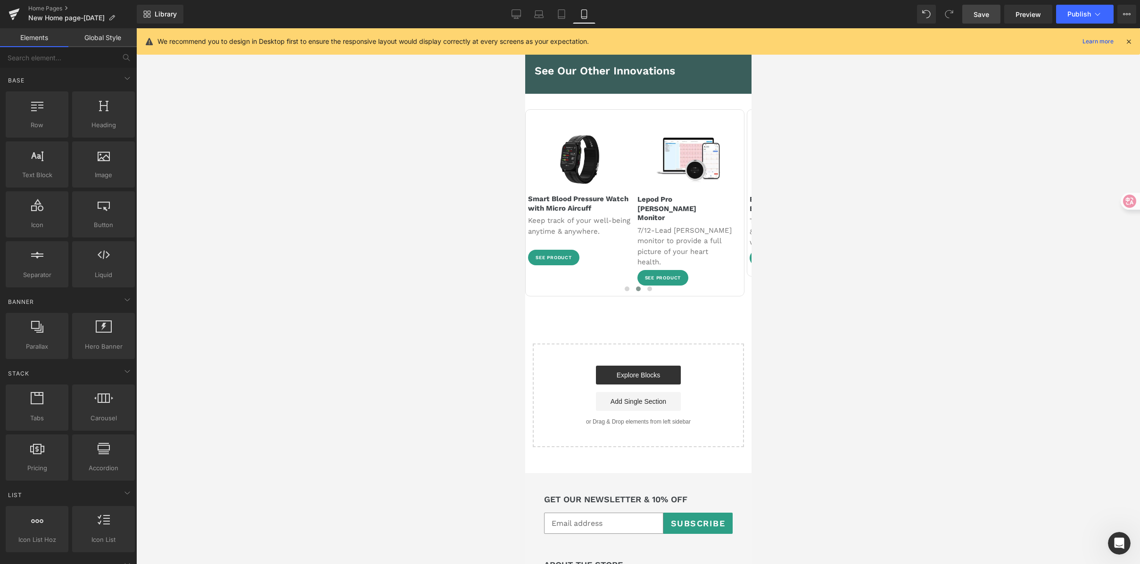
click at [984, 16] on span "Save" at bounding box center [982, 14] width 16 height 10
click at [1067, 15] on button "Publish" at bounding box center [1085, 14] width 58 height 19
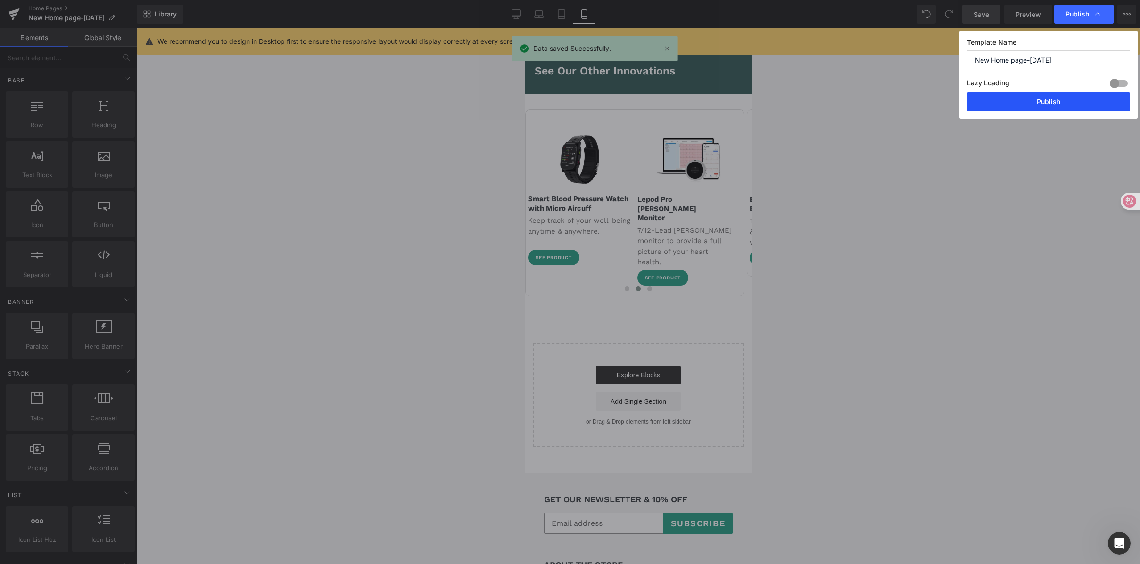
click at [1039, 98] on button "Publish" at bounding box center [1048, 101] width 163 height 19
